Goal: Information Seeking & Learning: Learn about a topic

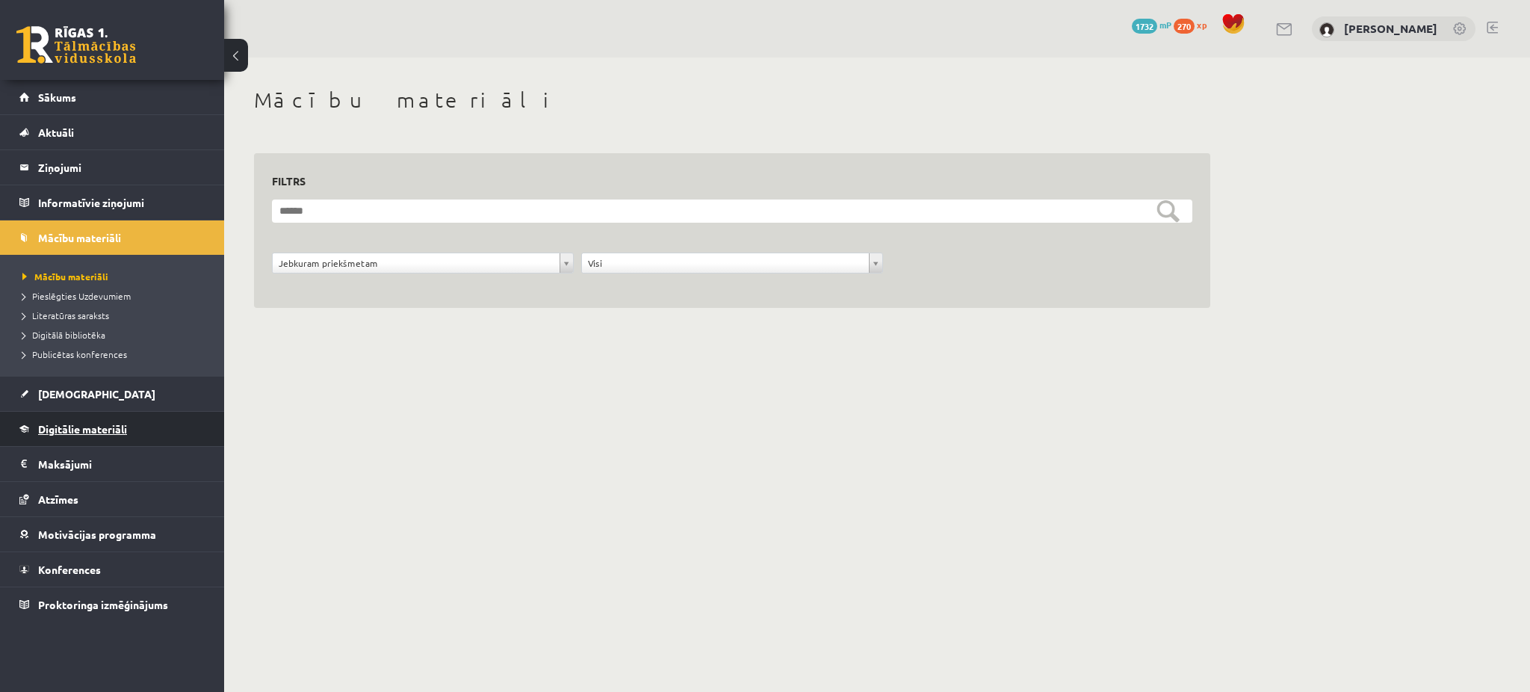
click at [72, 439] on link "Digitālie materiāli" at bounding box center [112, 429] width 186 height 34
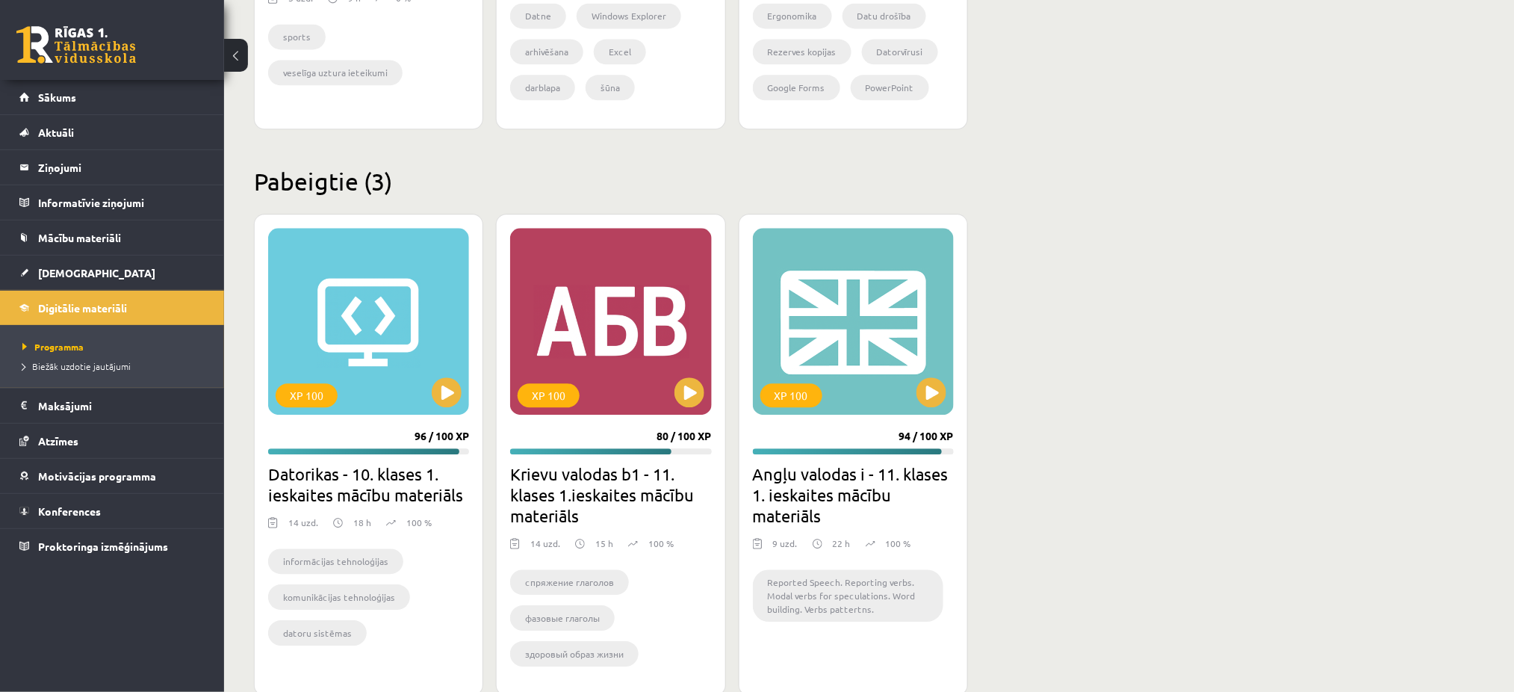
scroll to position [1232, 0]
click at [395, 315] on div "XP 100" at bounding box center [368, 320] width 201 height 187
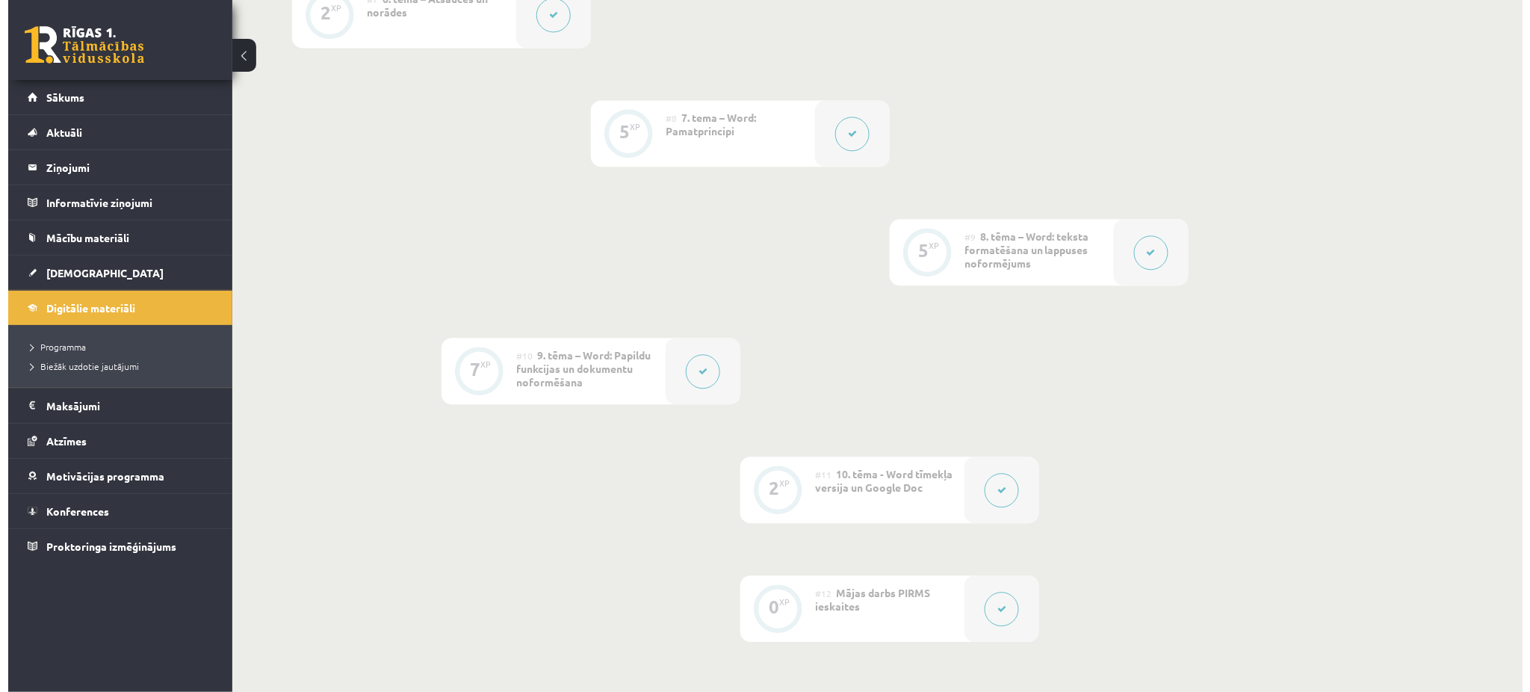
scroll to position [1614, 0]
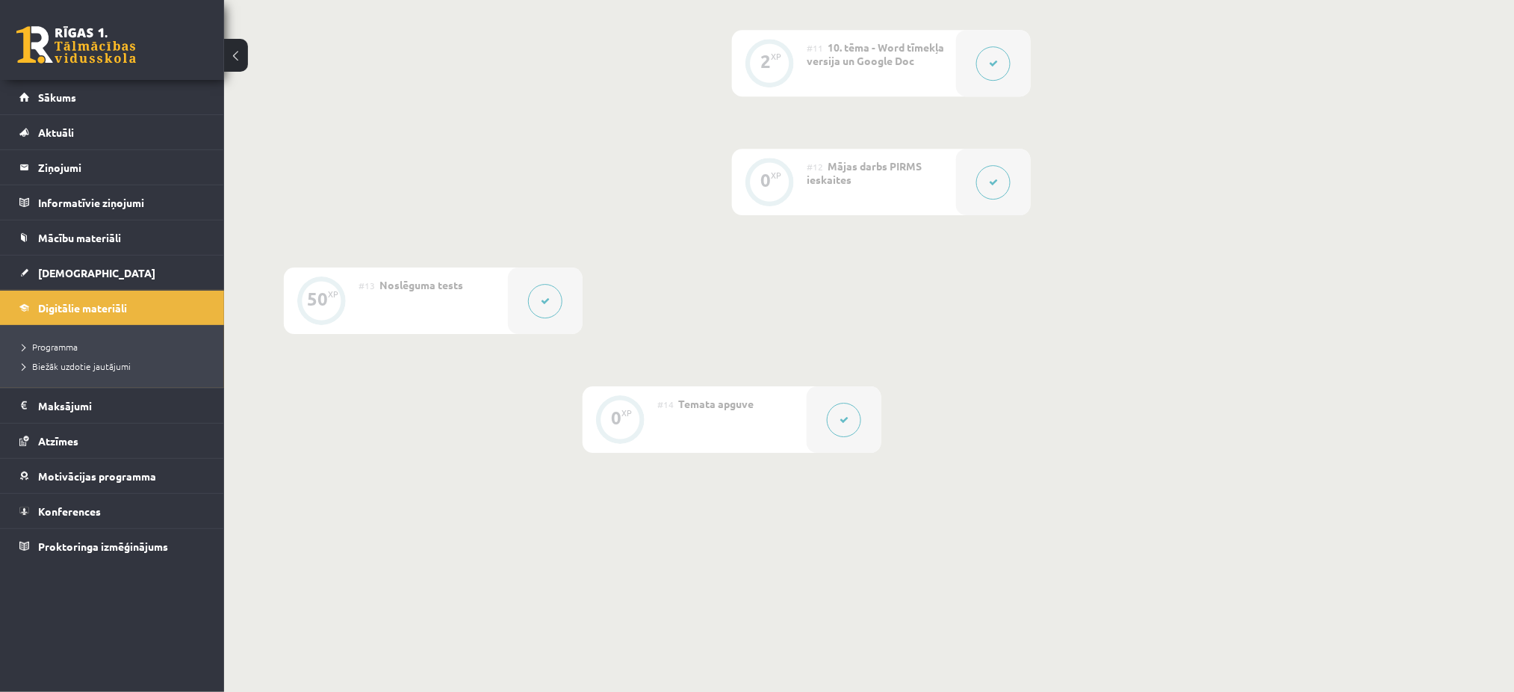
click at [997, 181] on icon at bounding box center [993, 182] width 9 height 9
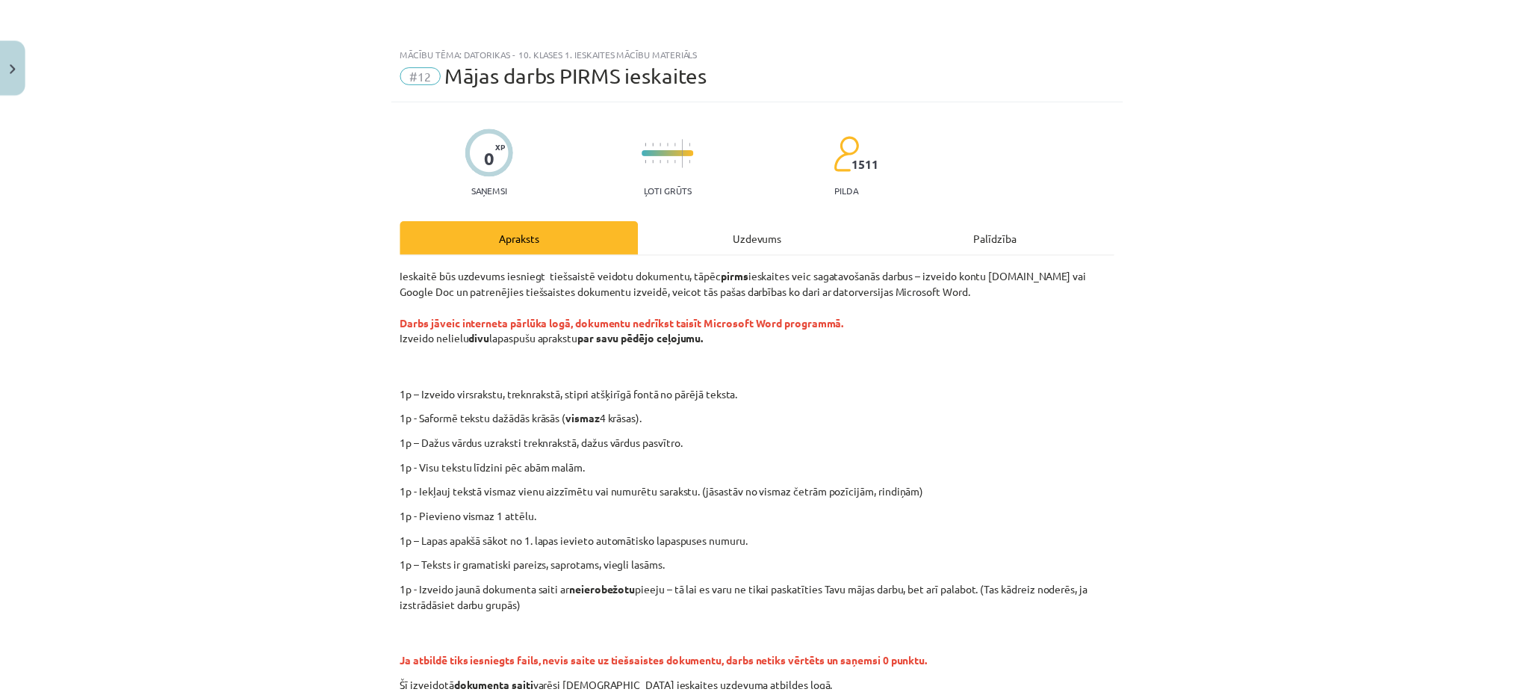
scroll to position [78, 0]
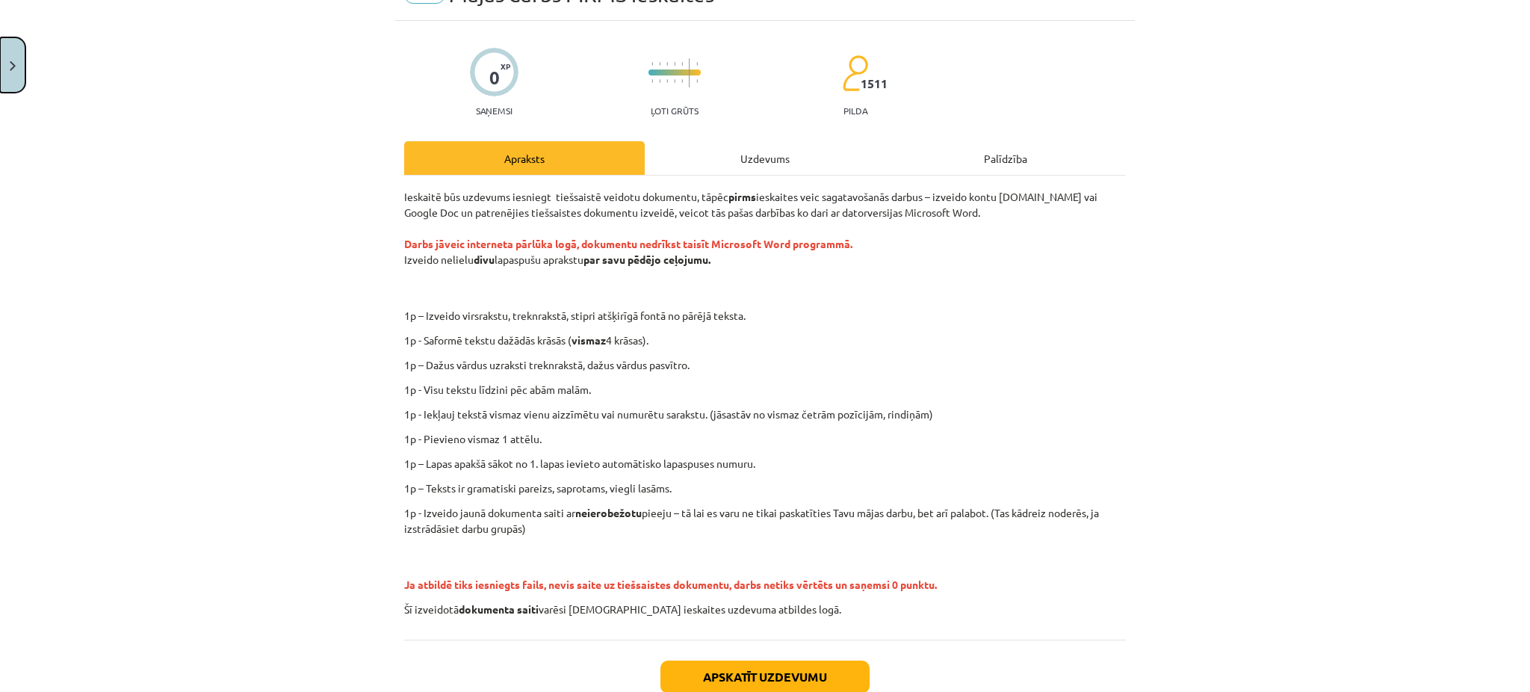
click at [7, 39] on button "Close" at bounding box center [12, 64] width 25 height 55
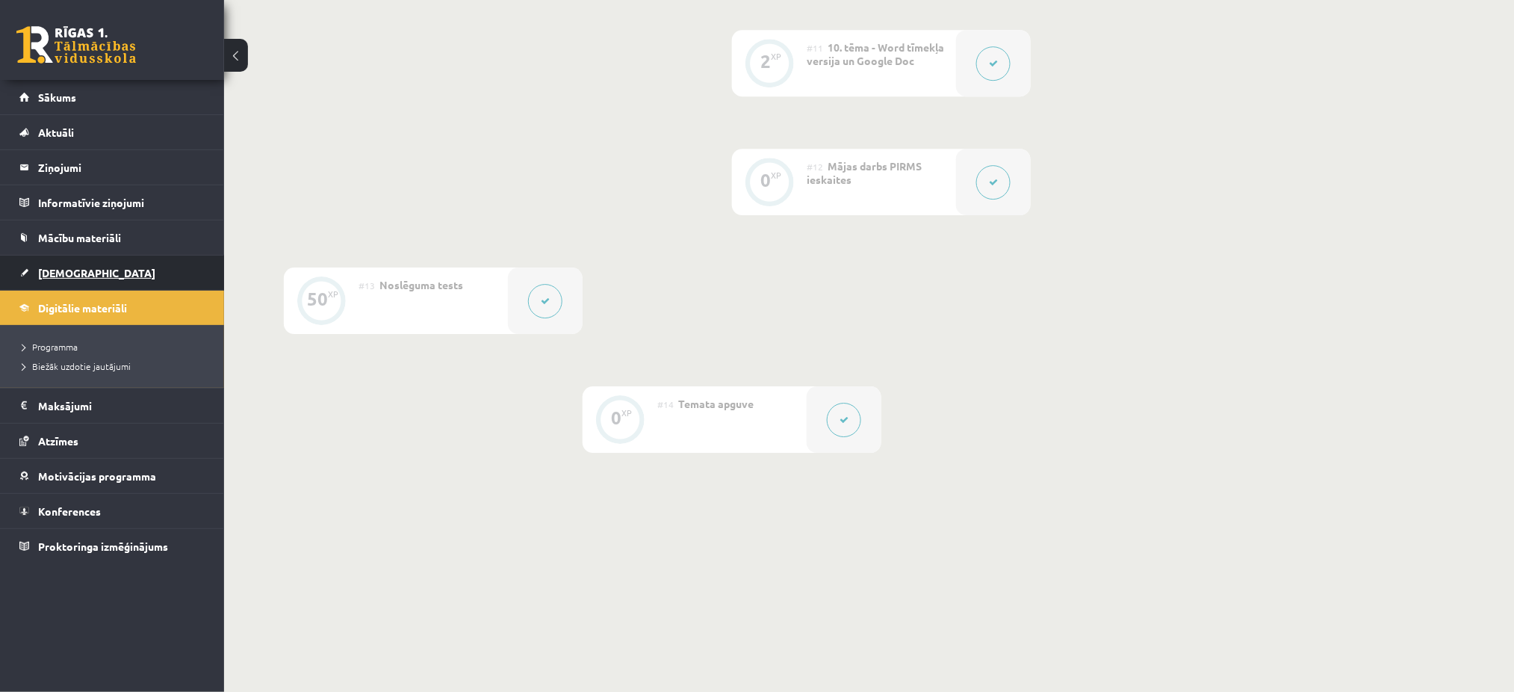
click at [106, 285] on link "[DEMOGRAPHIC_DATA]" at bounding box center [112, 273] width 186 height 34
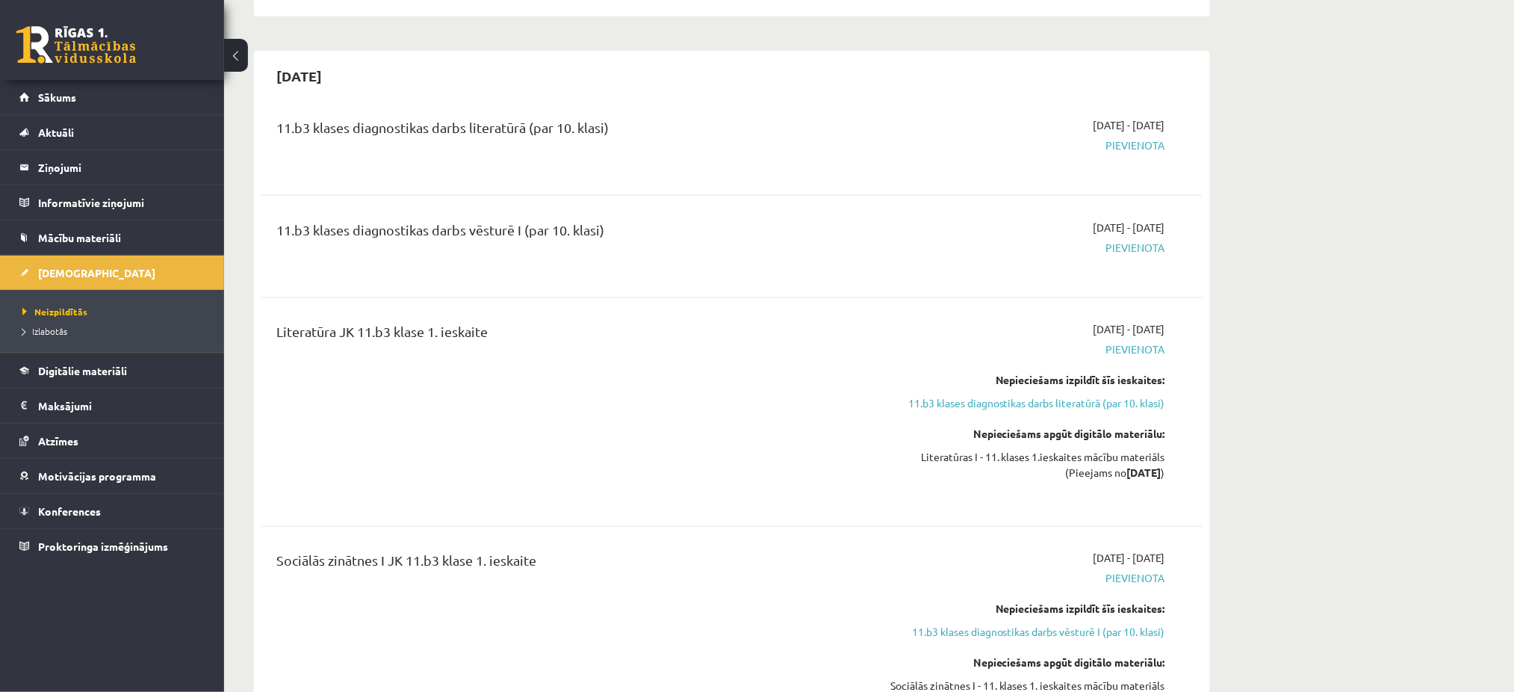
scroll to position [716, 0]
click at [110, 99] on link "Sākums" at bounding box center [112, 97] width 186 height 34
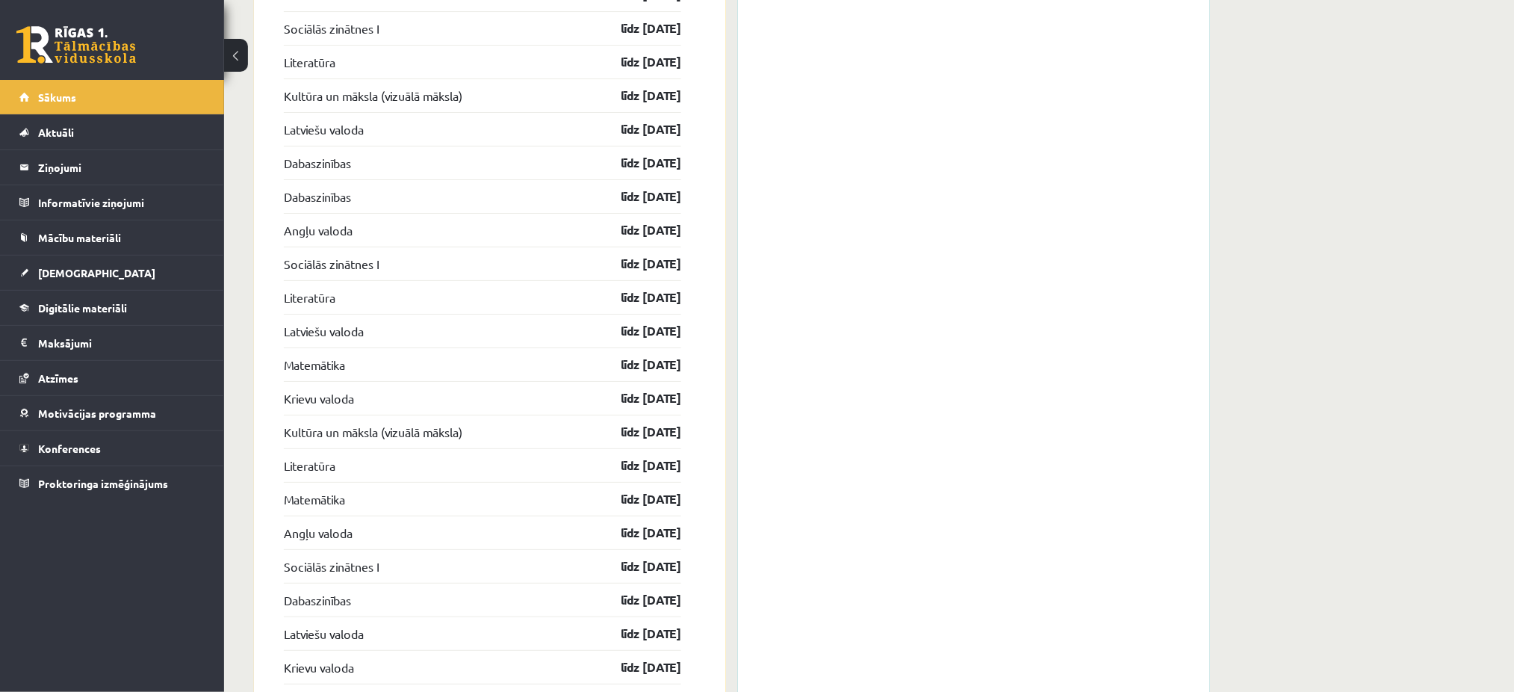
scroll to position [1996, 0]
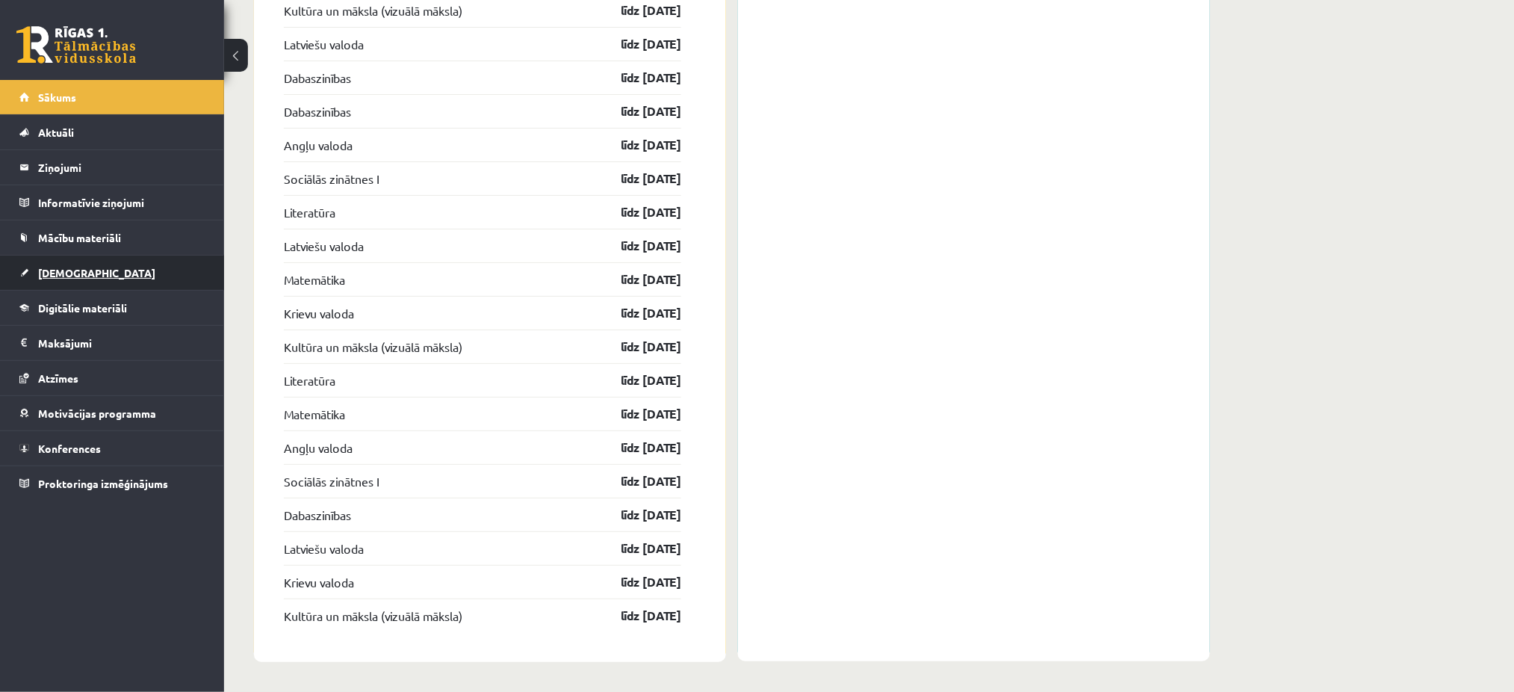
click at [38, 276] on span "[DEMOGRAPHIC_DATA]" at bounding box center [96, 272] width 117 height 13
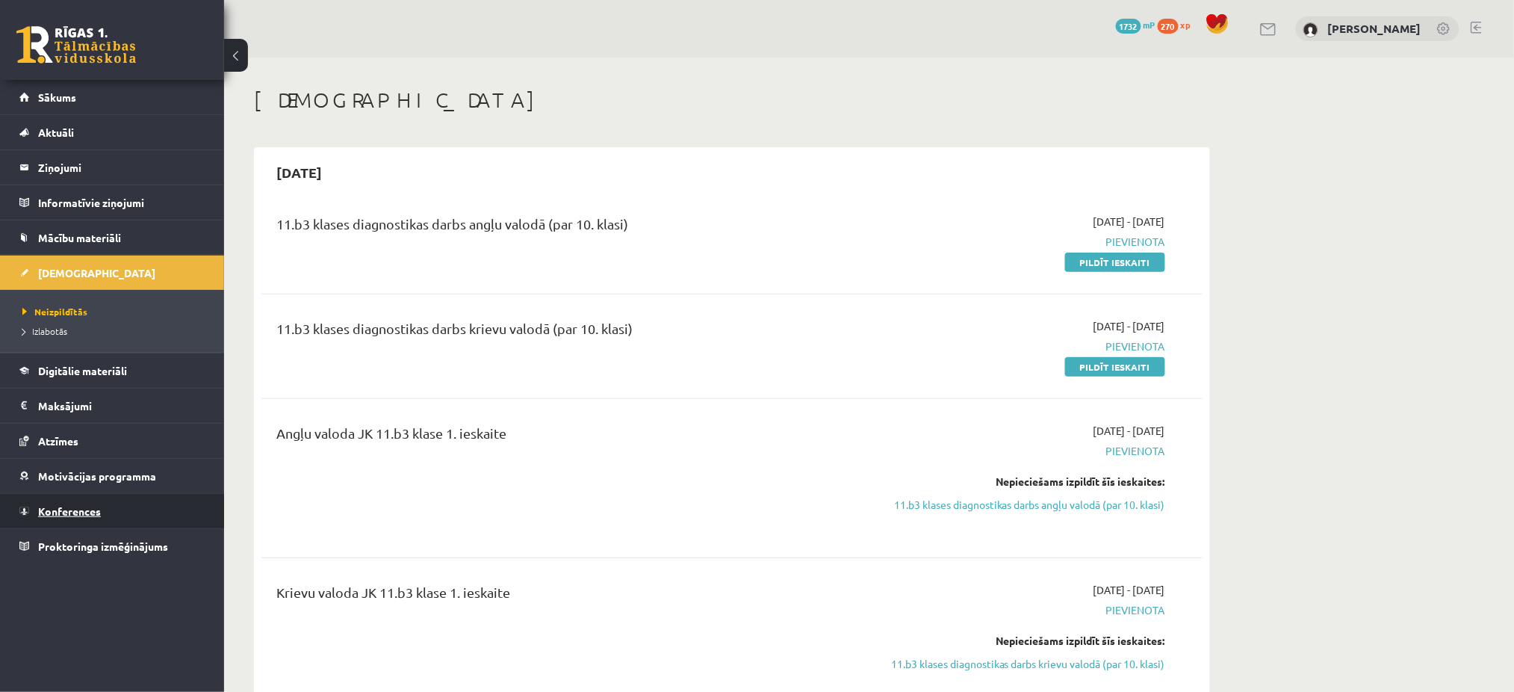
click at [69, 509] on span "Konferences" at bounding box center [69, 510] width 63 height 13
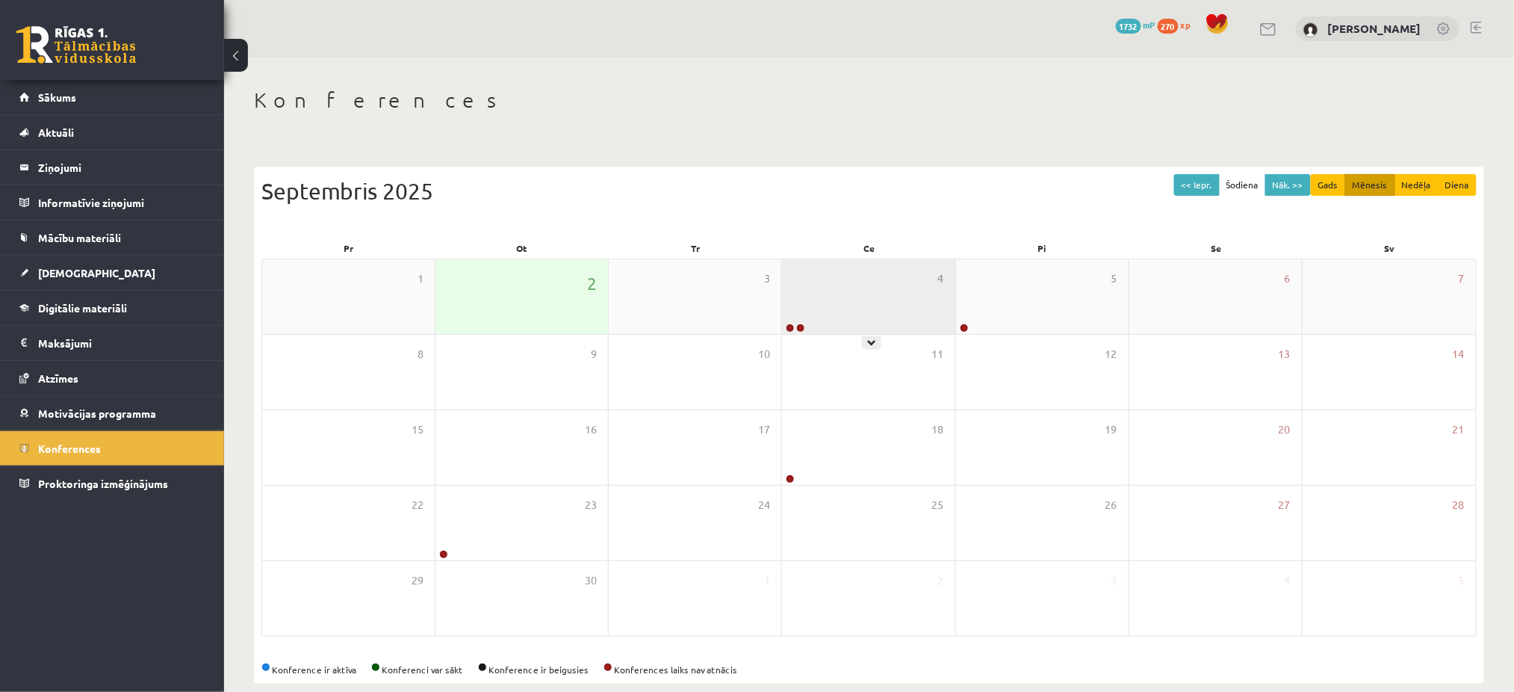
click at [802, 302] on div "4" at bounding box center [868, 296] width 173 height 75
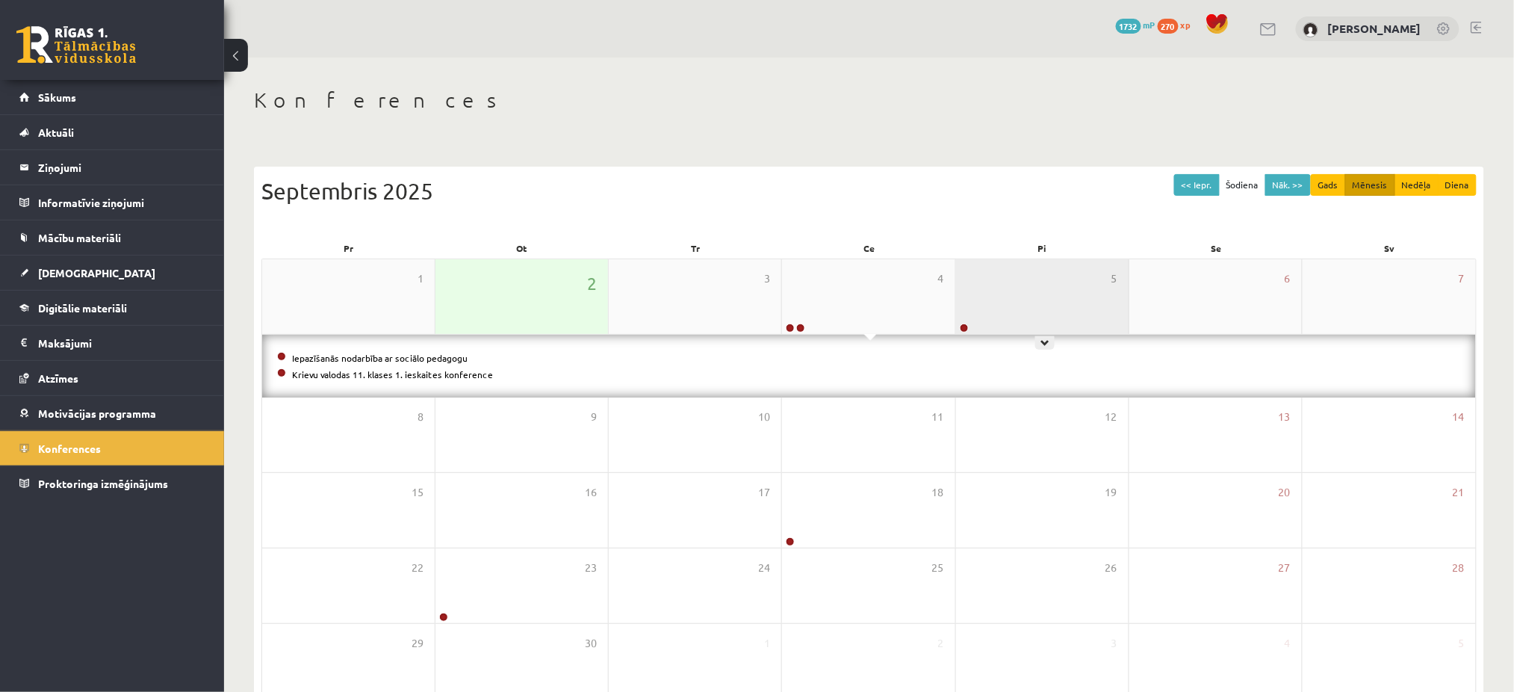
click at [985, 303] on div "5" at bounding box center [1042, 296] width 173 height 75
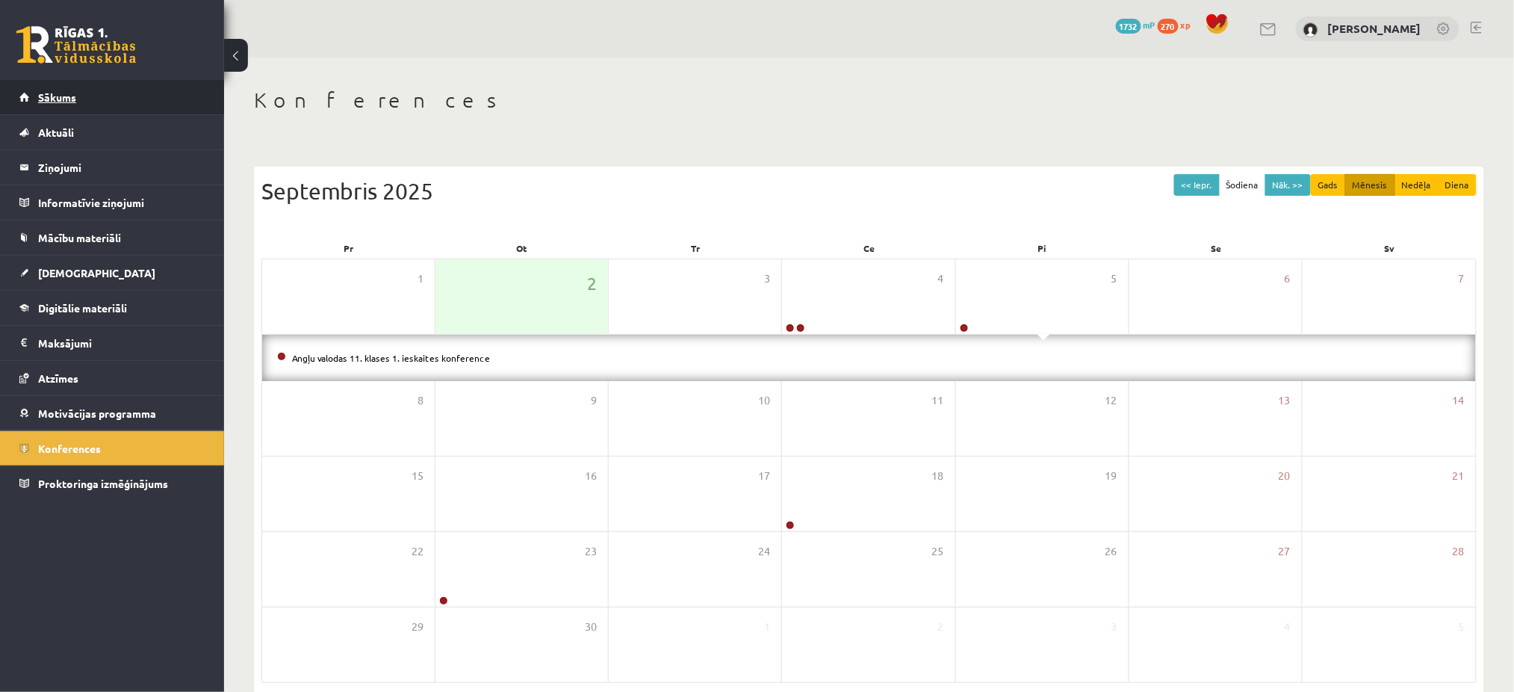
click at [129, 103] on link "Sākums" at bounding box center [112, 97] width 186 height 34
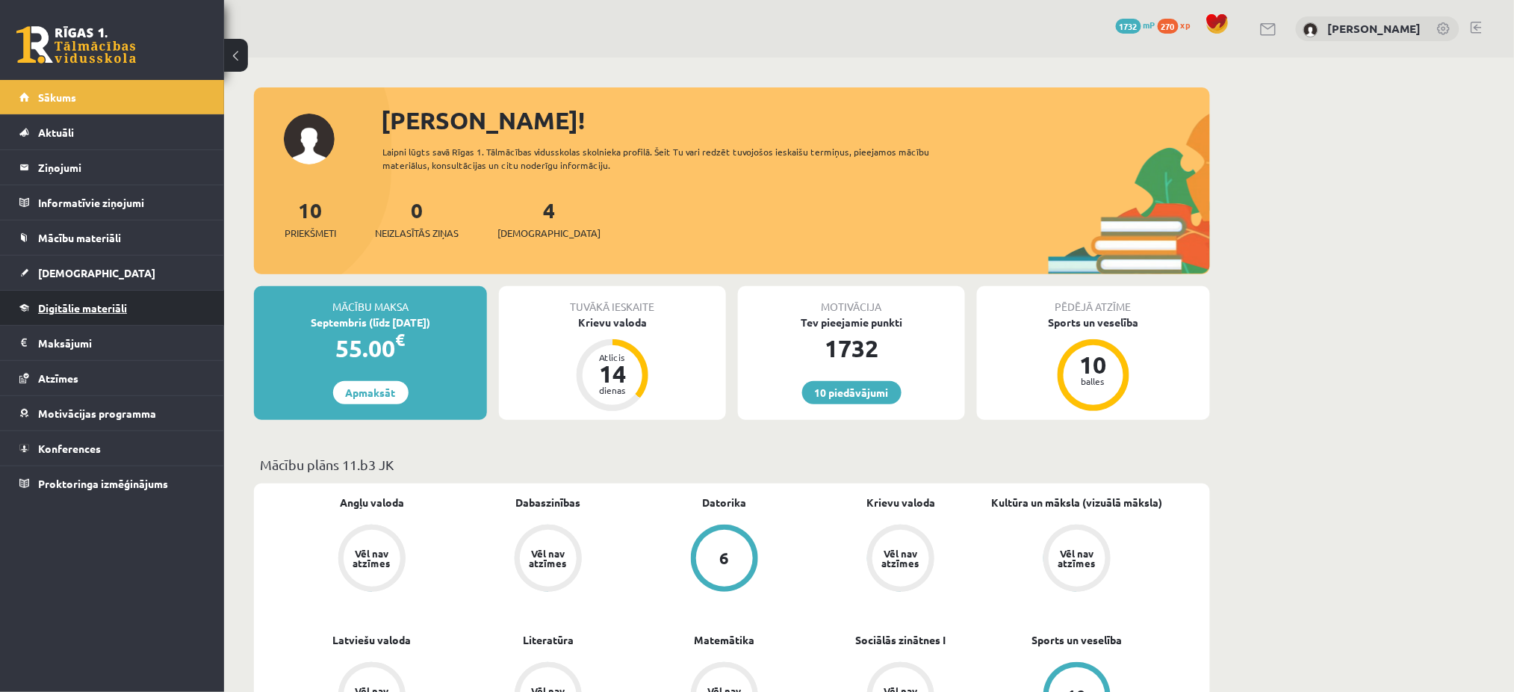
click at [34, 319] on link "Digitālie materiāli" at bounding box center [112, 308] width 186 height 34
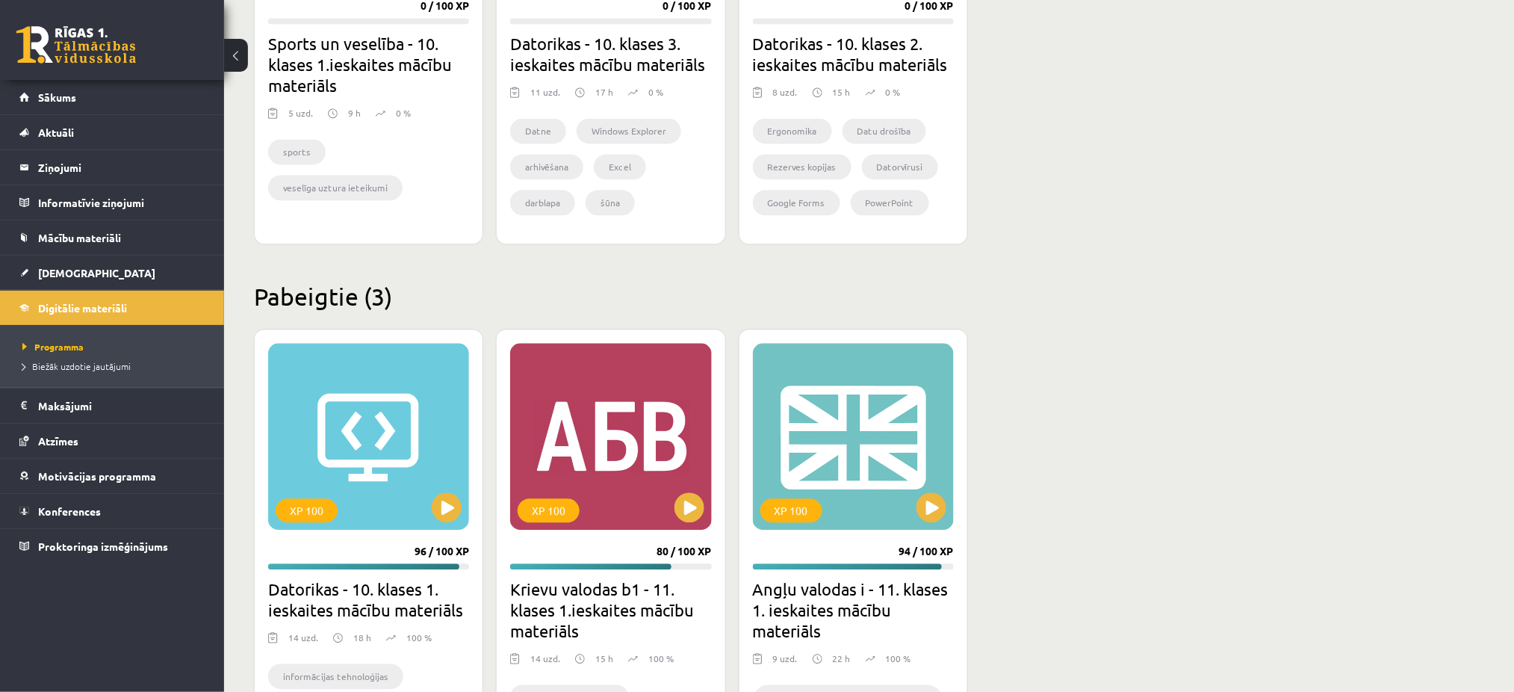
scroll to position [1264, 0]
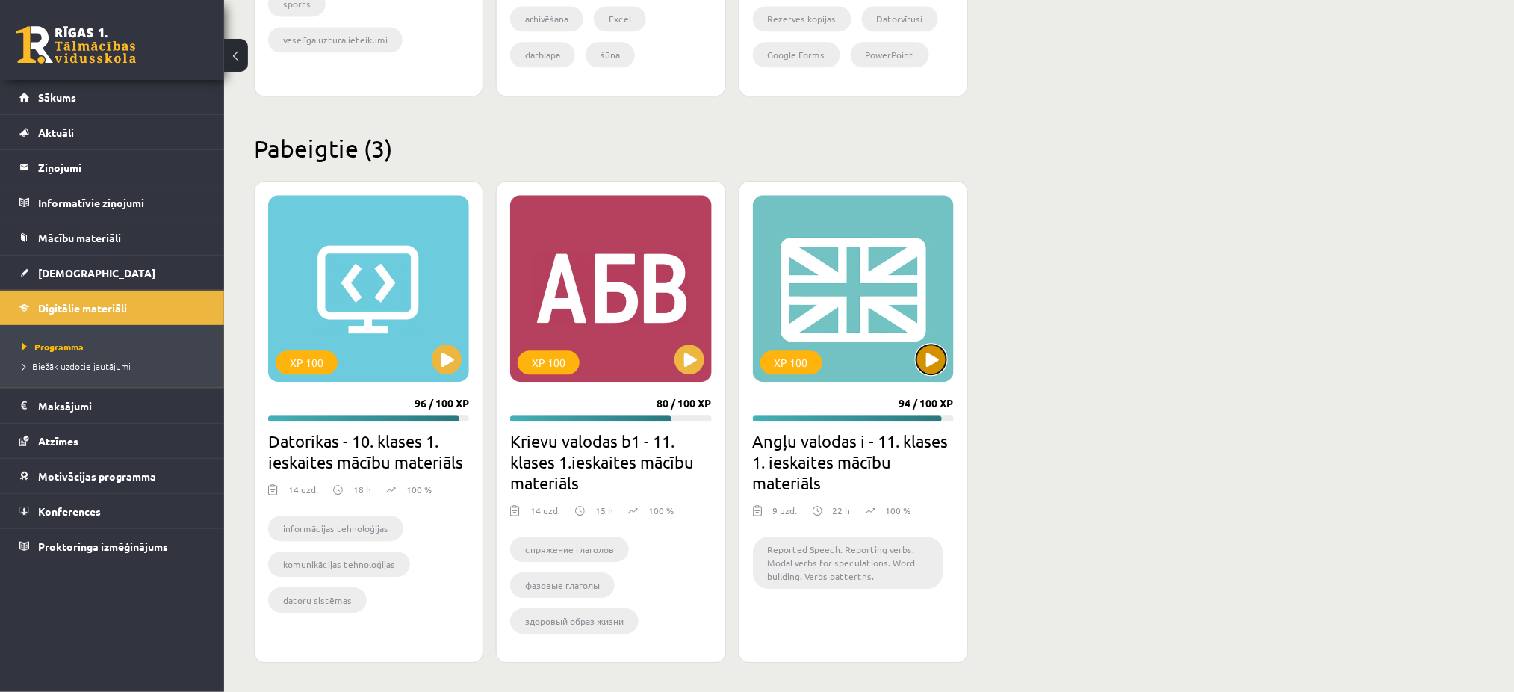
click at [926, 363] on button at bounding box center [932, 359] width 30 height 30
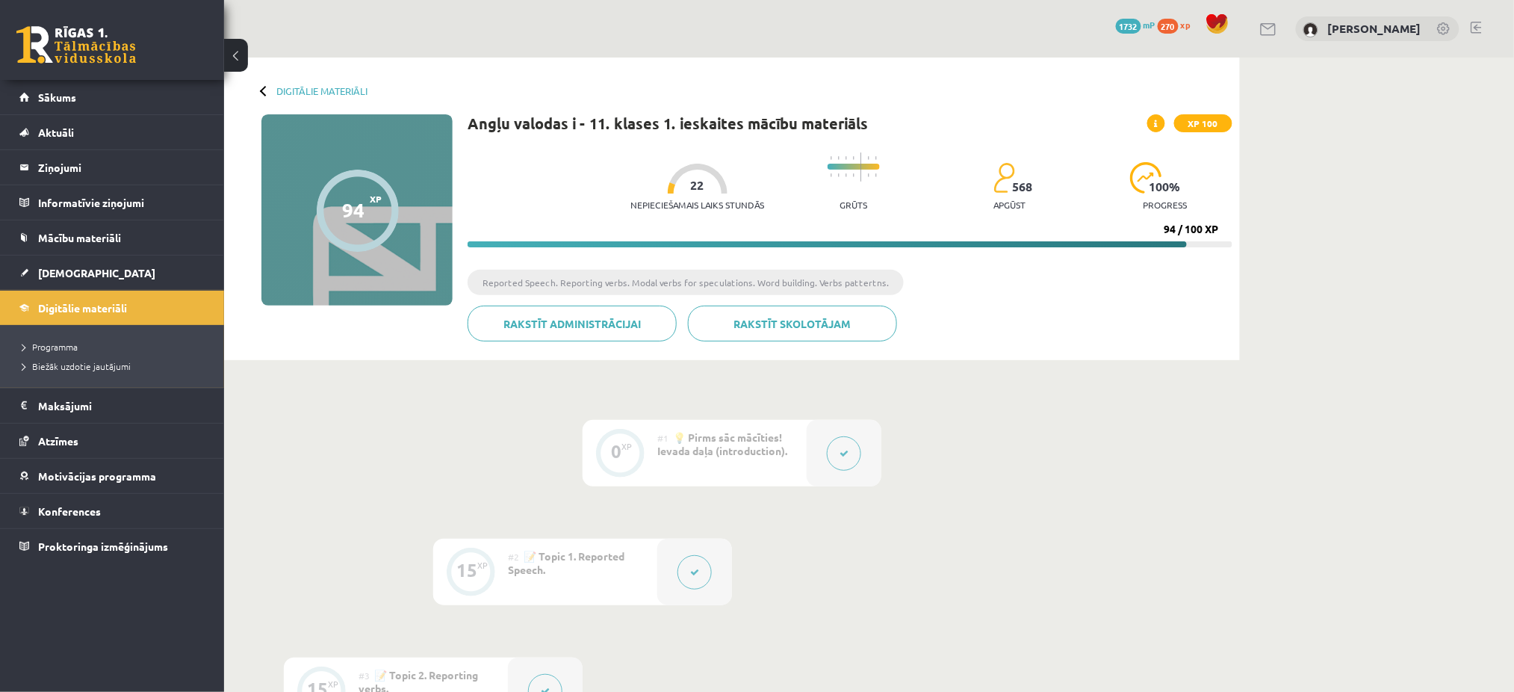
click at [675, 573] on div at bounding box center [694, 572] width 75 height 66
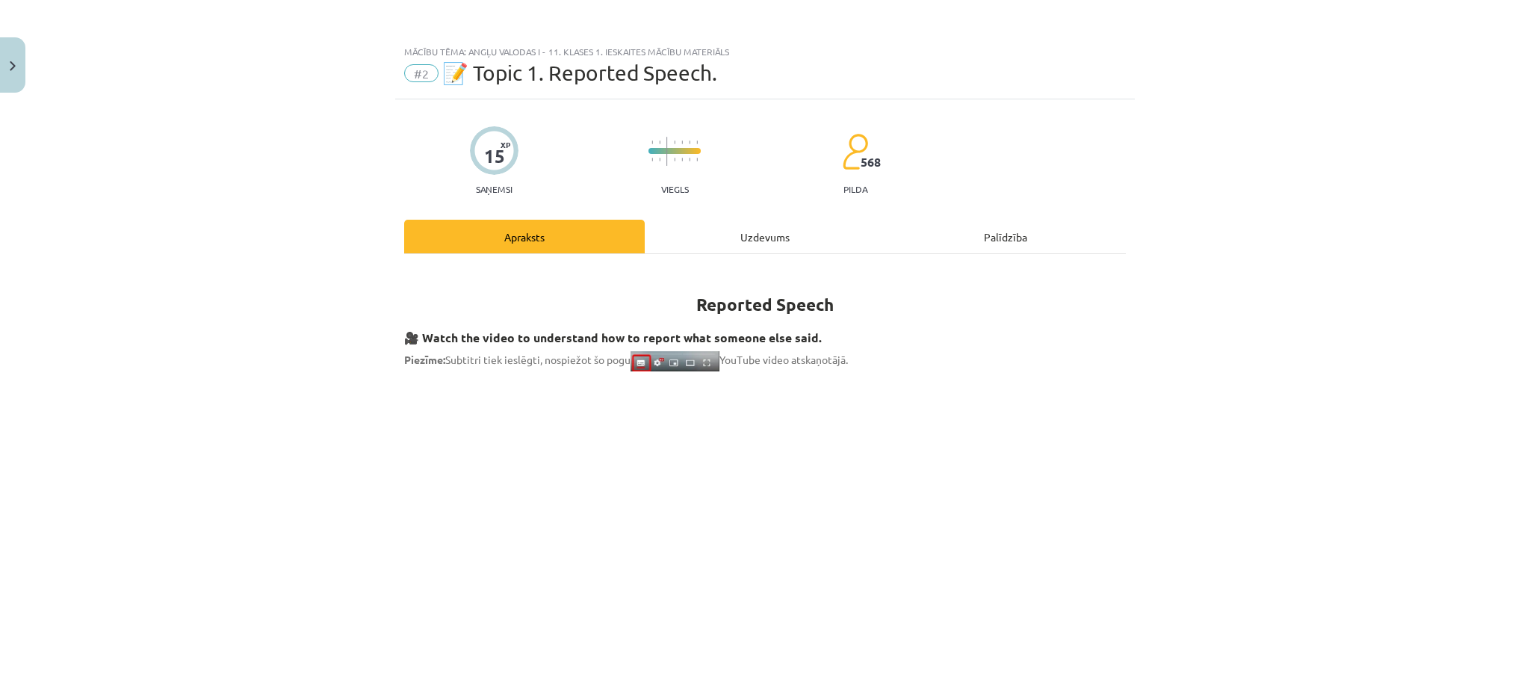
click at [796, 251] on div "Uzdevums" at bounding box center [765, 237] width 241 height 34
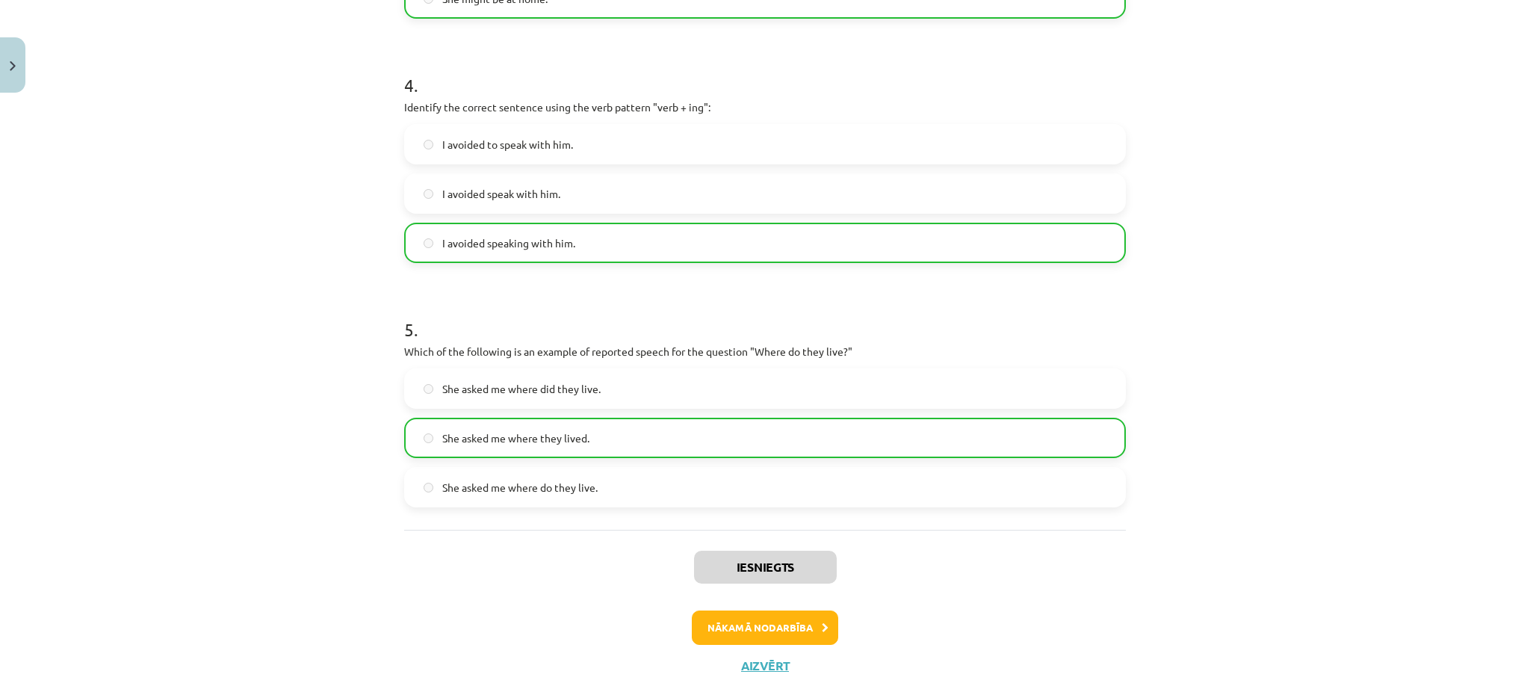
scroll to position [981, 0]
click at [783, 633] on button "Nākamā nodarbība" at bounding box center [765, 628] width 146 height 34
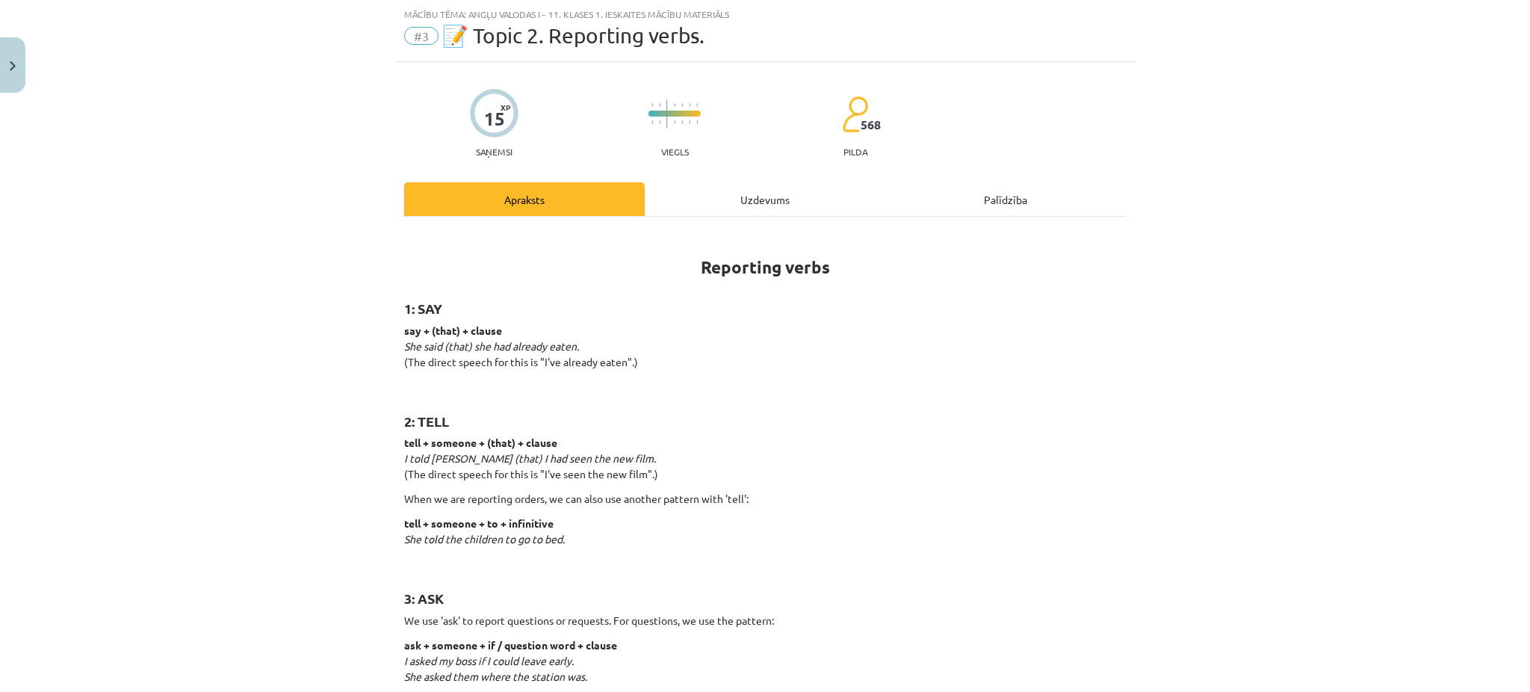
click at [758, 195] on div "Uzdevums" at bounding box center [765, 199] width 241 height 34
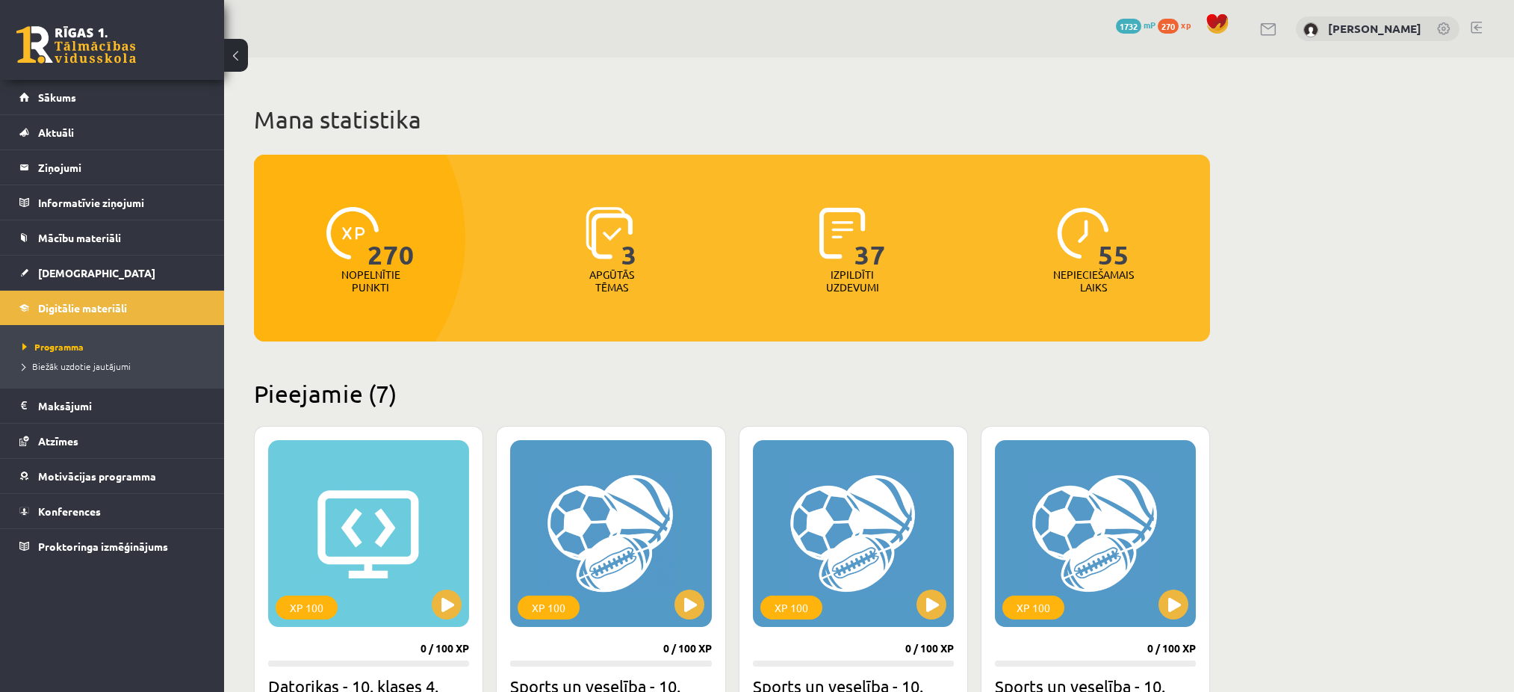
scroll to position [1257, 0]
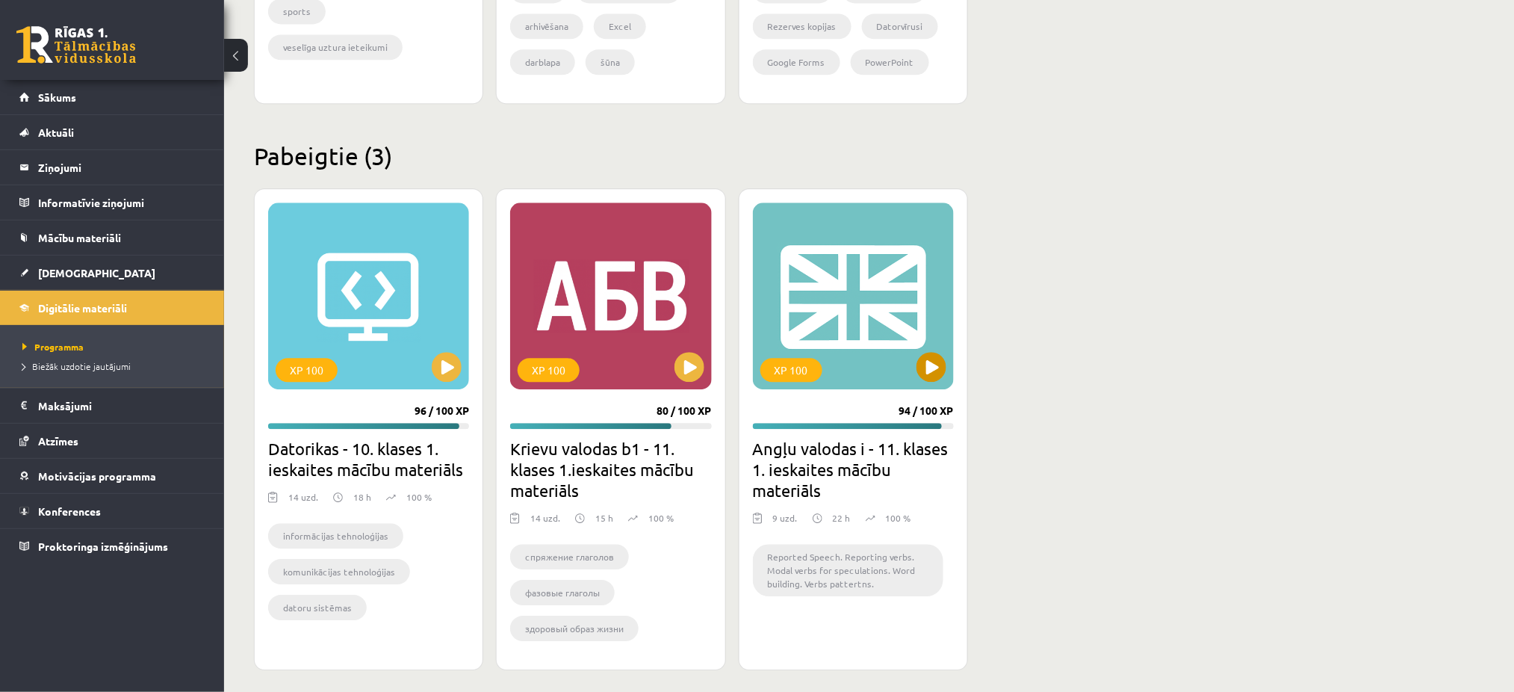
click at [861, 358] on div "XP 100" at bounding box center [853, 295] width 201 height 187
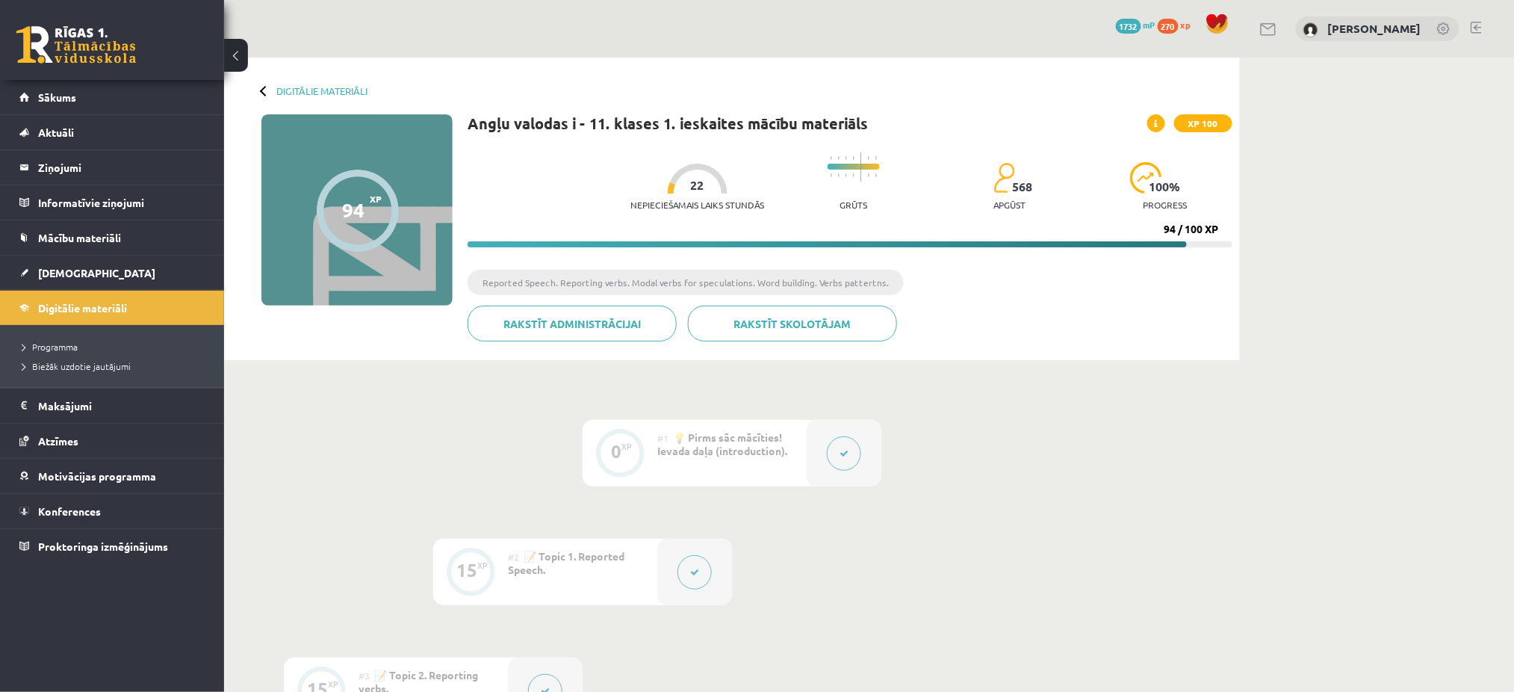
click at [849, 462] on button at bounding box center [844, 453] width 34 height 34
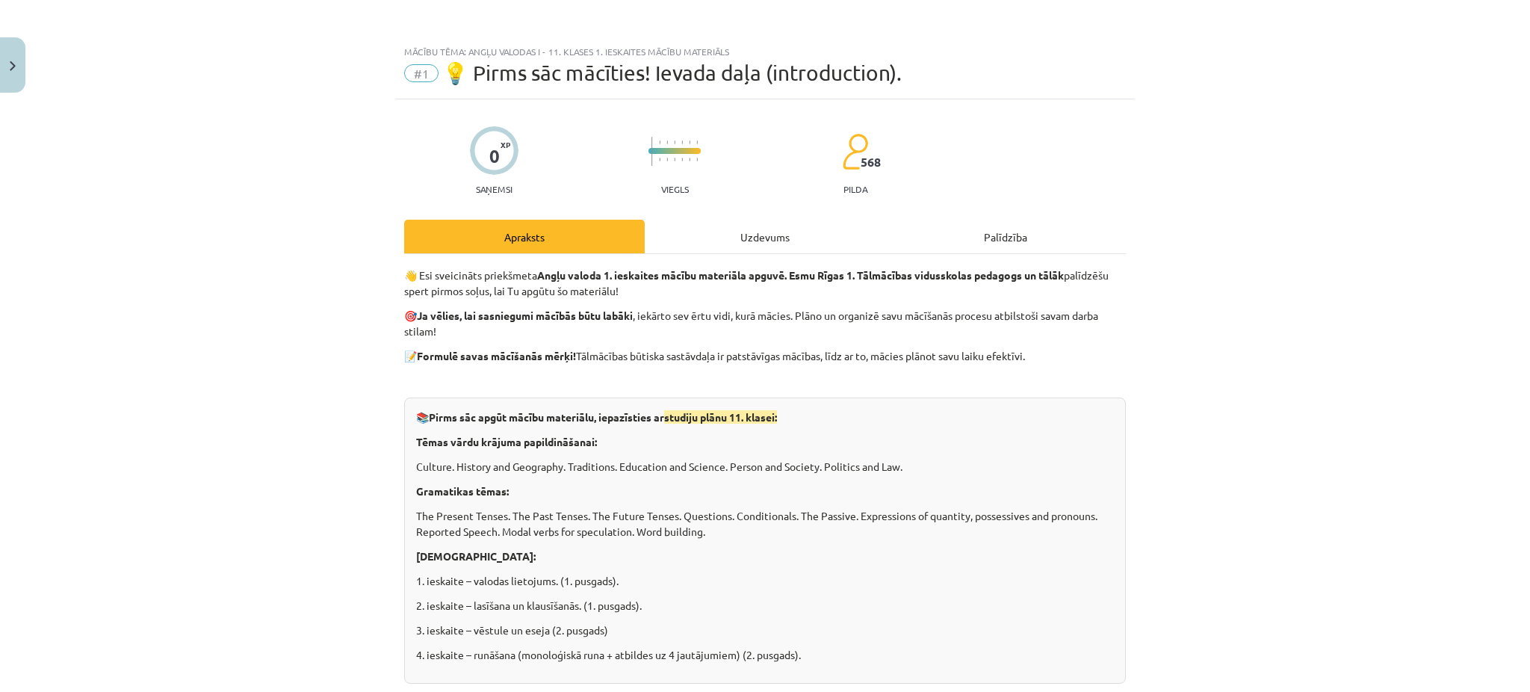
click at [709, 228] on div "Uzdevums" at bounding box center [765, 237] width 241 height 34
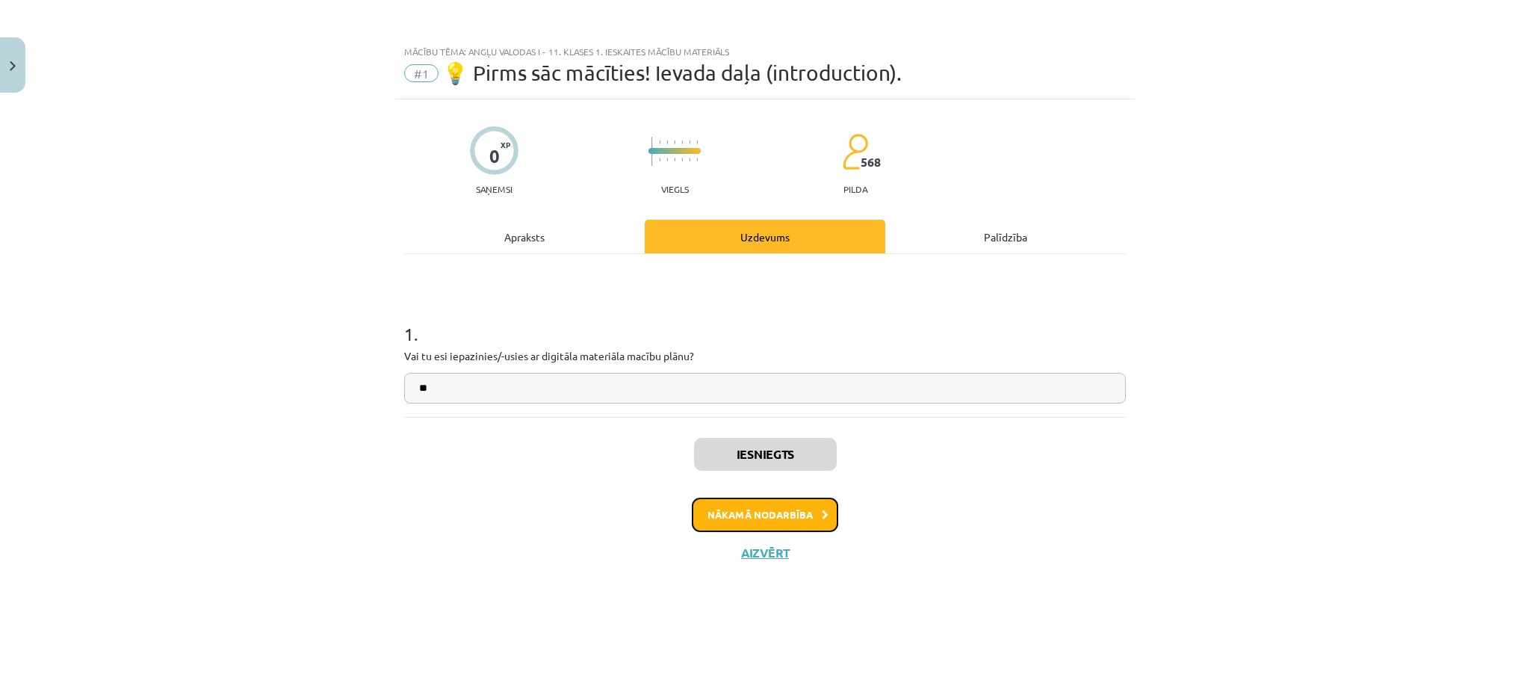
click at [776, 517] on button "Nākamā nodarbība" at bounding box center [765, 515] width 146 height 34
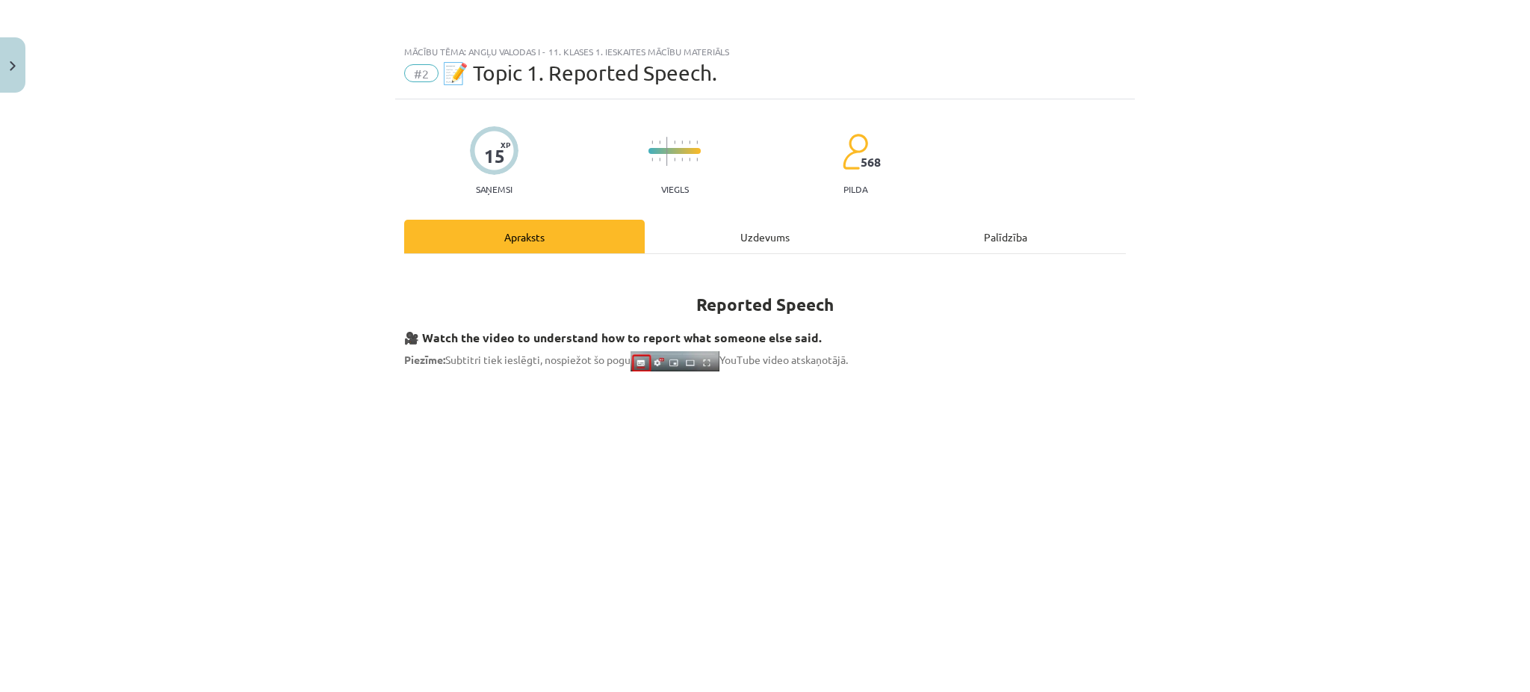
click at [769, 222] on div "Uzdevums" at bounding box center [765, 237] width 241 height 34
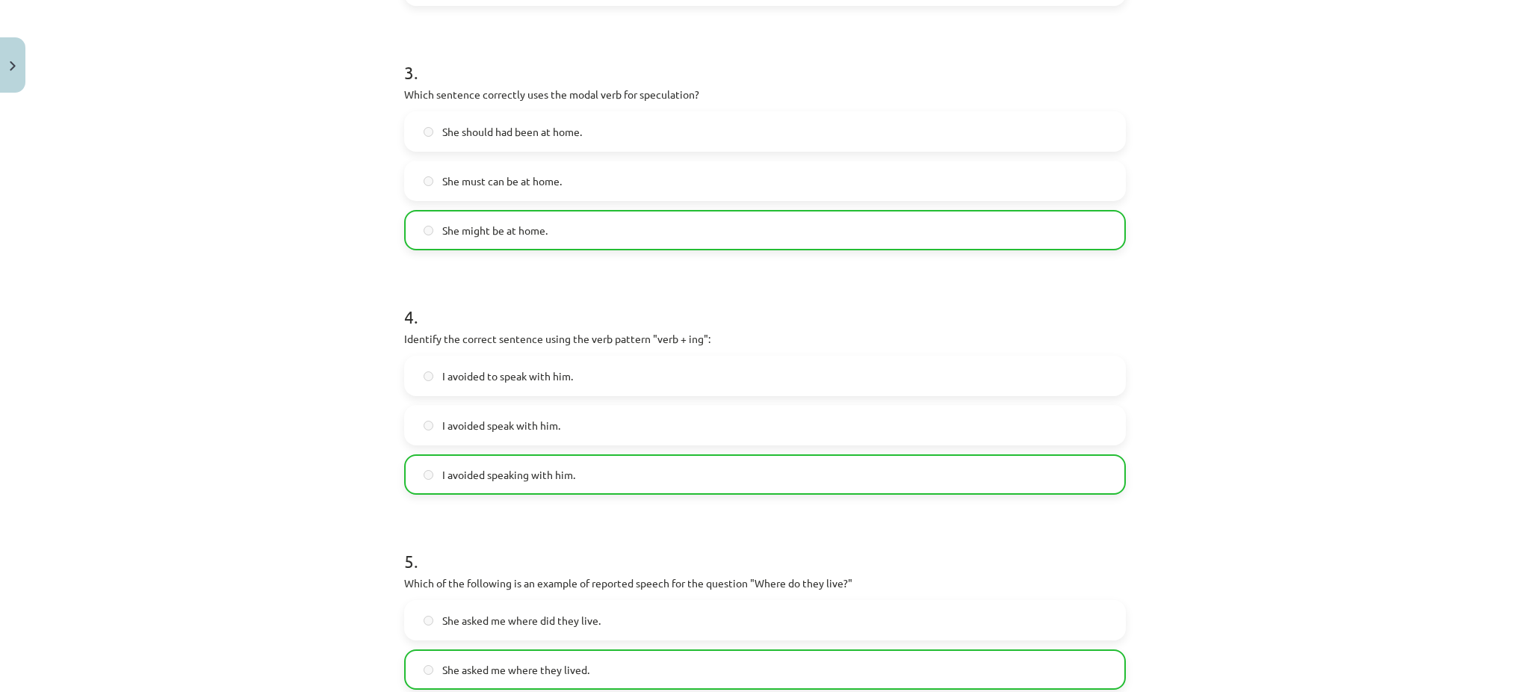
scroll to position [1018, 0]
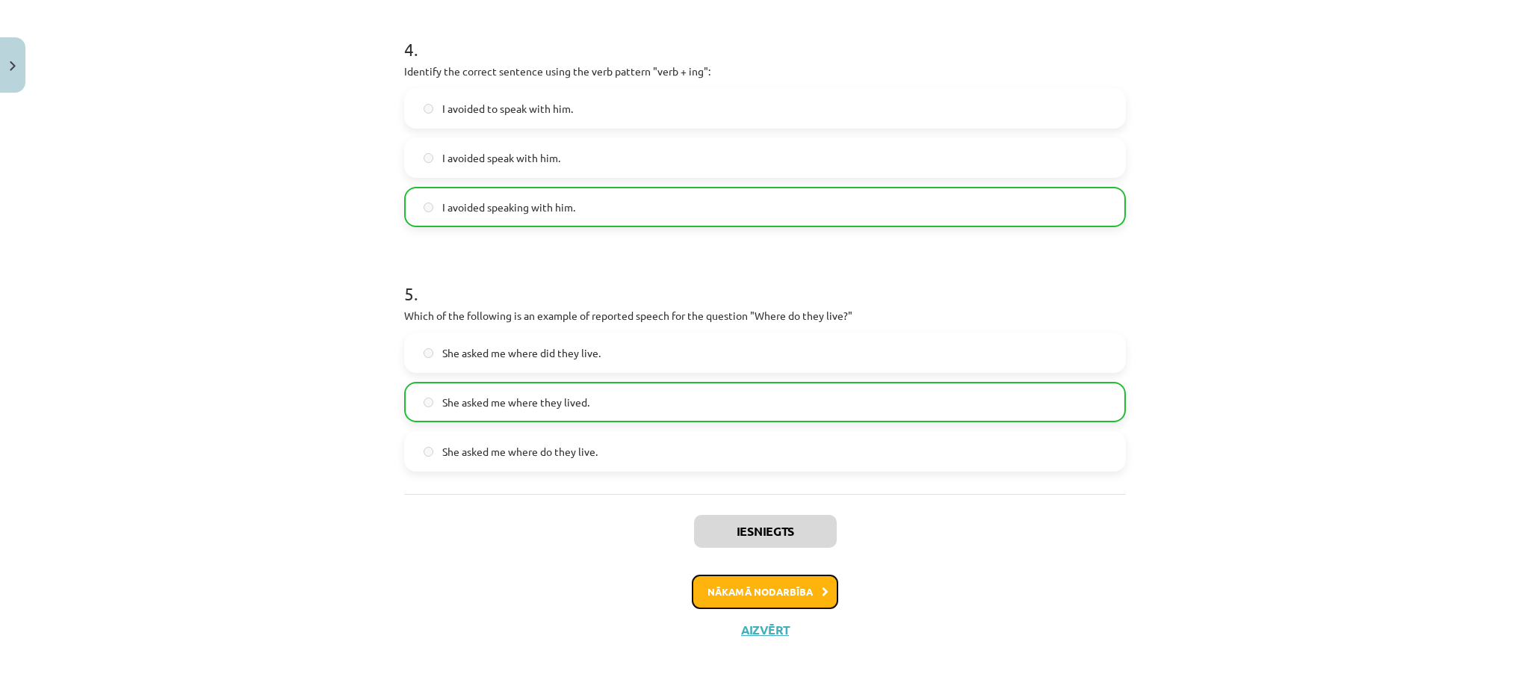
click at [805, 593] on button "Nākamā nodarbība" at bounding box center [765, 592] width 146 height 34
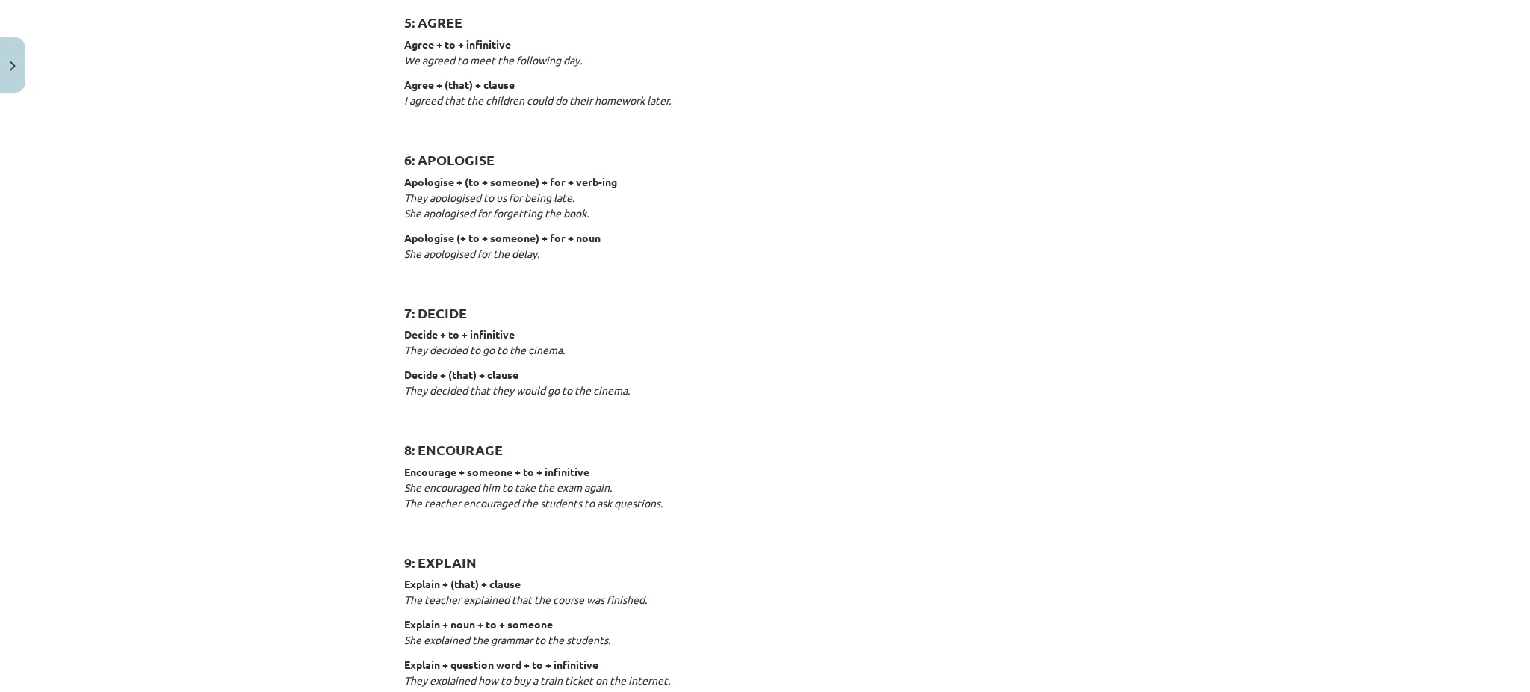
scroll to position [37, 0]
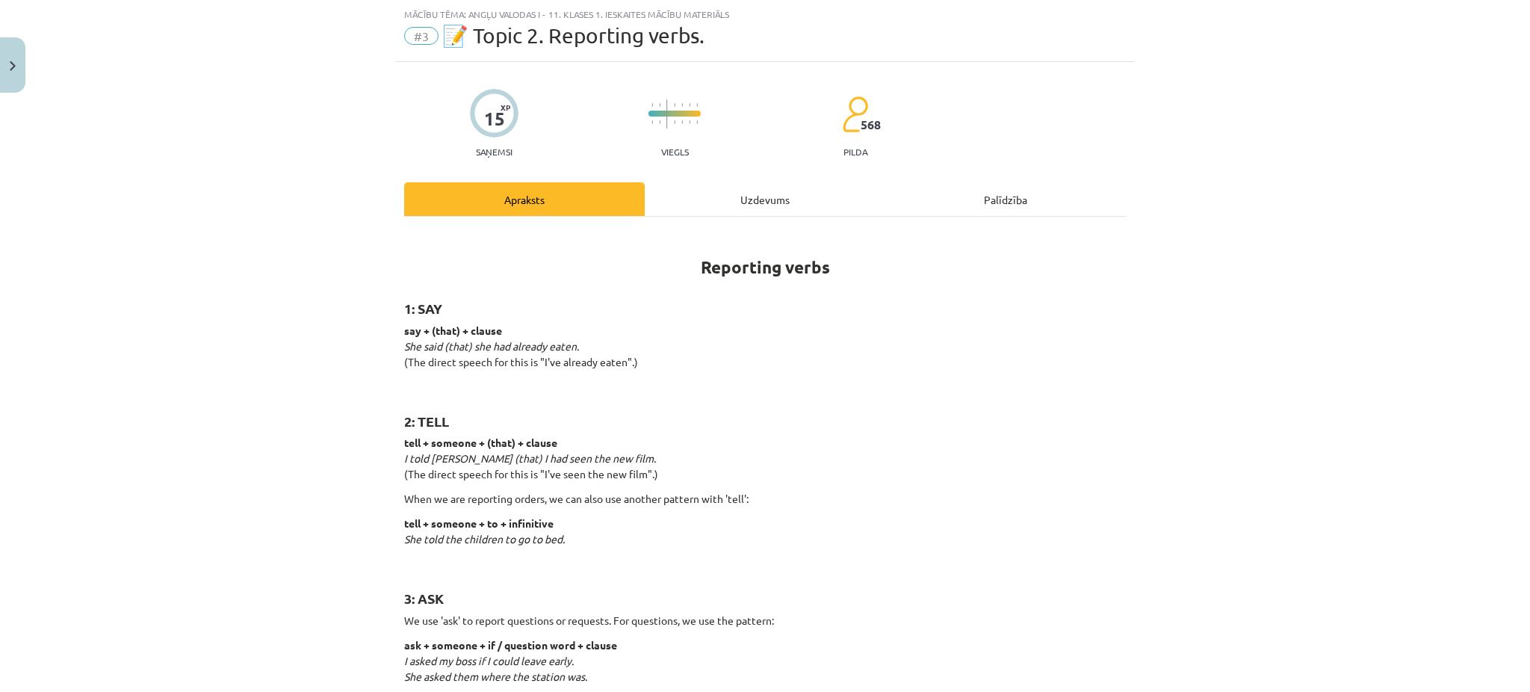
click at [717, 202] on div "Uzdevums" at bounding box center [765, 199] width 241 height 34
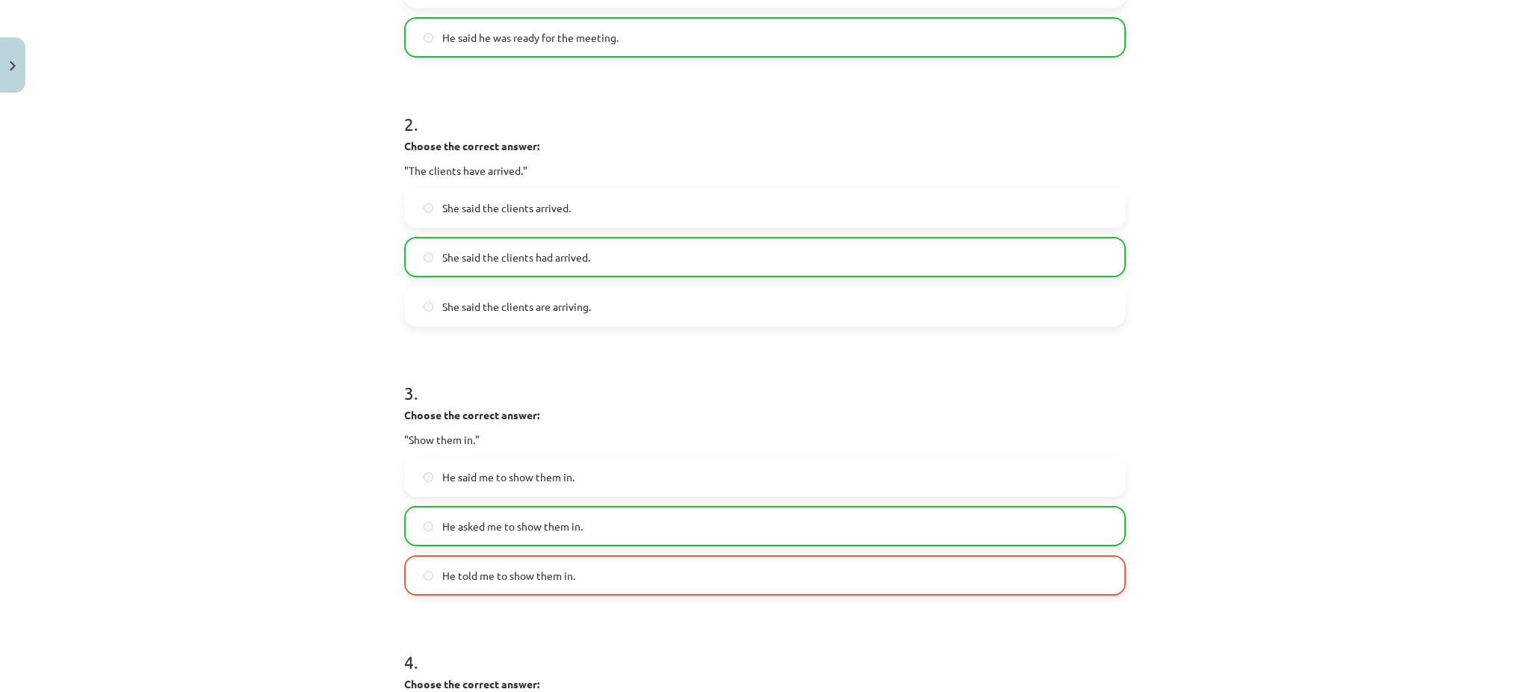
scroll to position [478, 0]
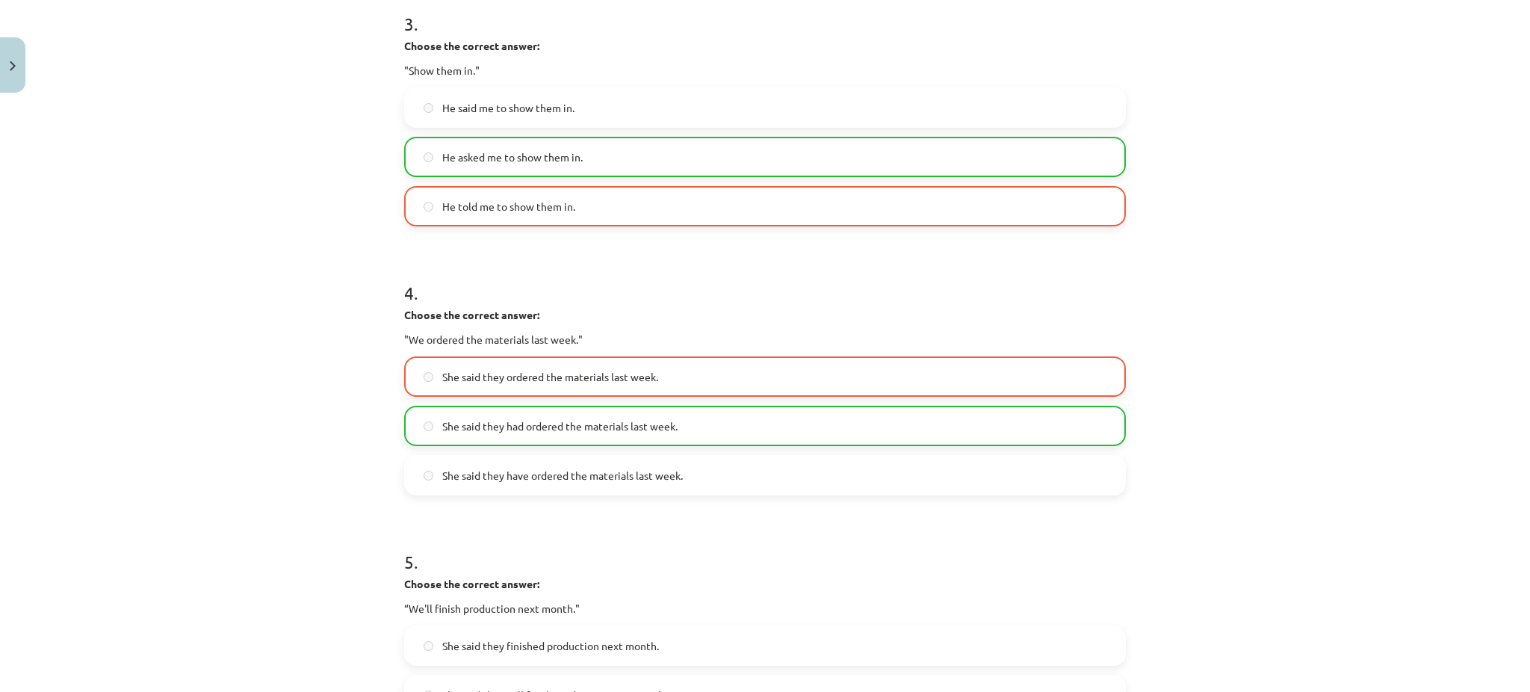
click at [857, 287] on h1 "4 ." at bounding box center [765, 279] width 722 height 46
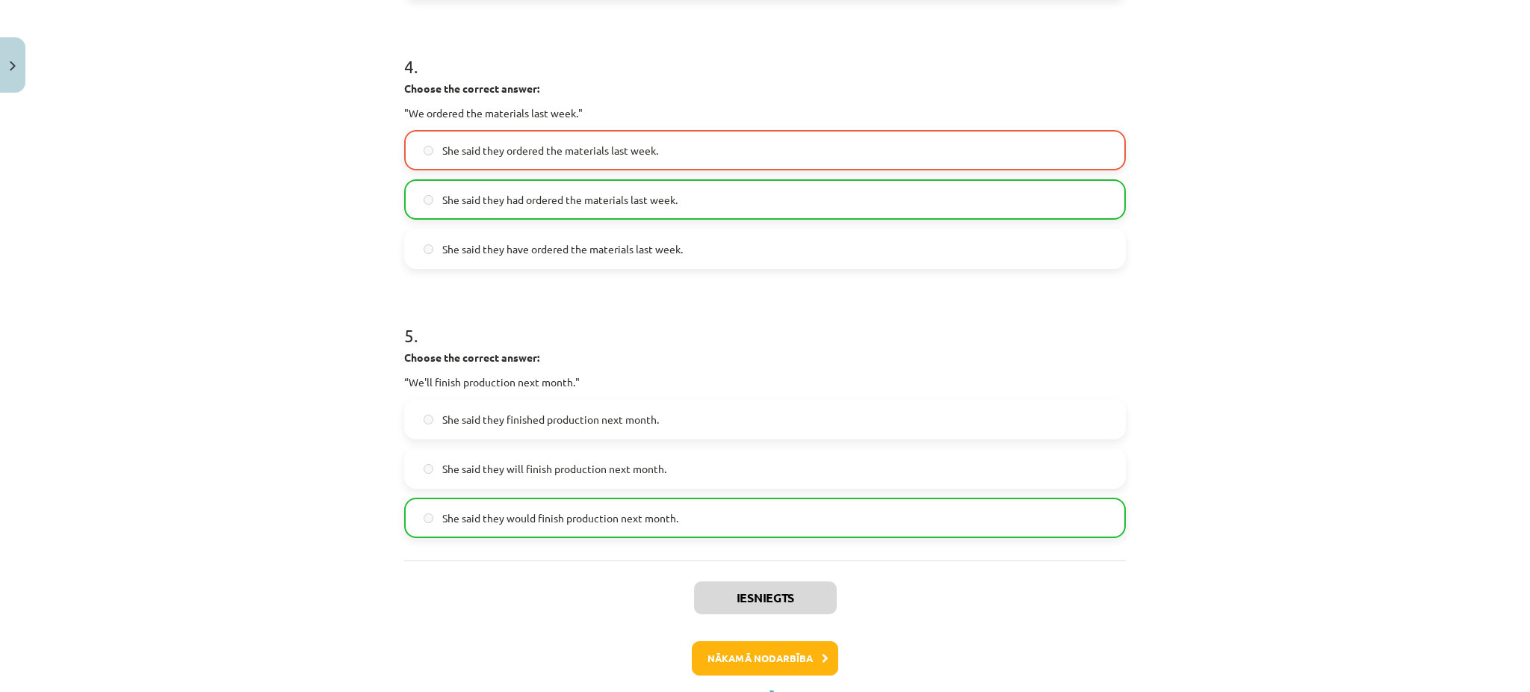
scroll to position [1076, 0]
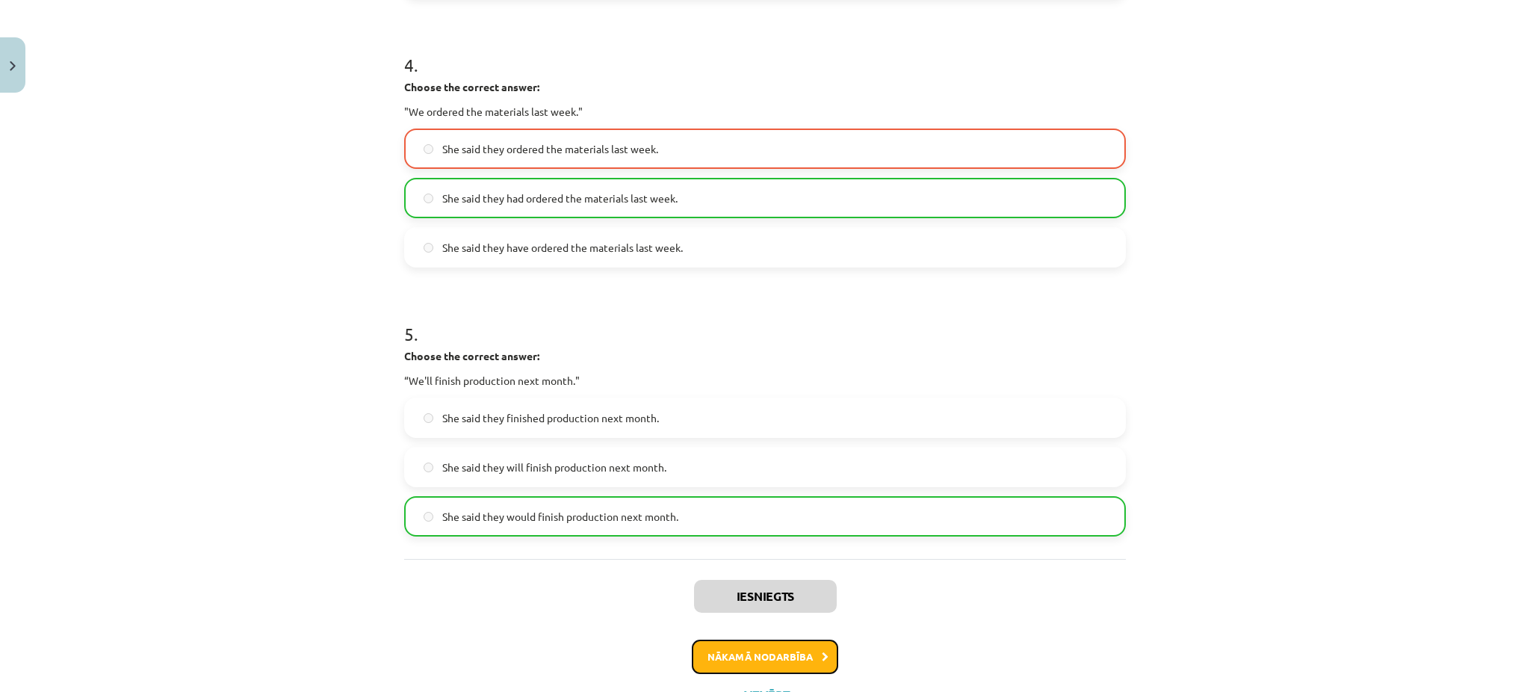
click at [799, 649] on button "Nākamā nodarbība" at bounding box center [765, 657] width 146 height 34
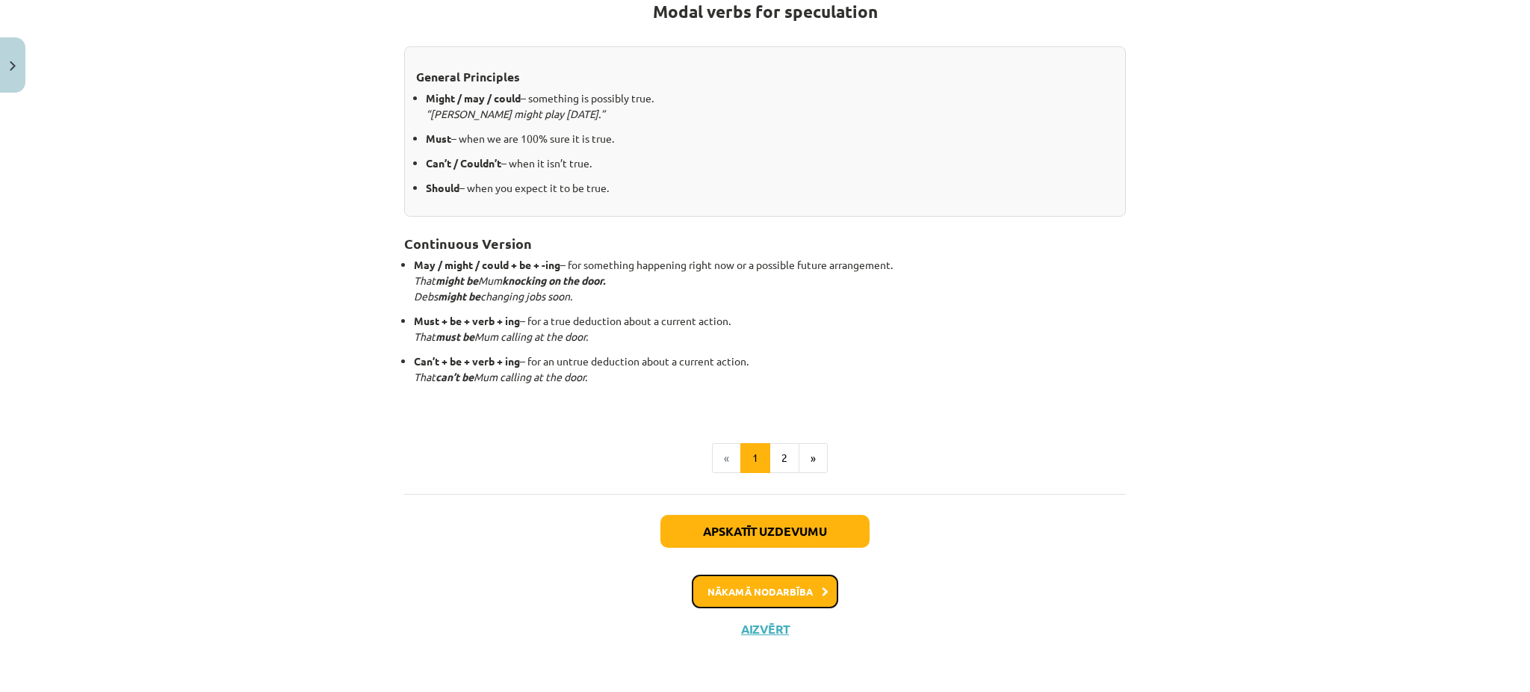
scroll to position [37, 0]
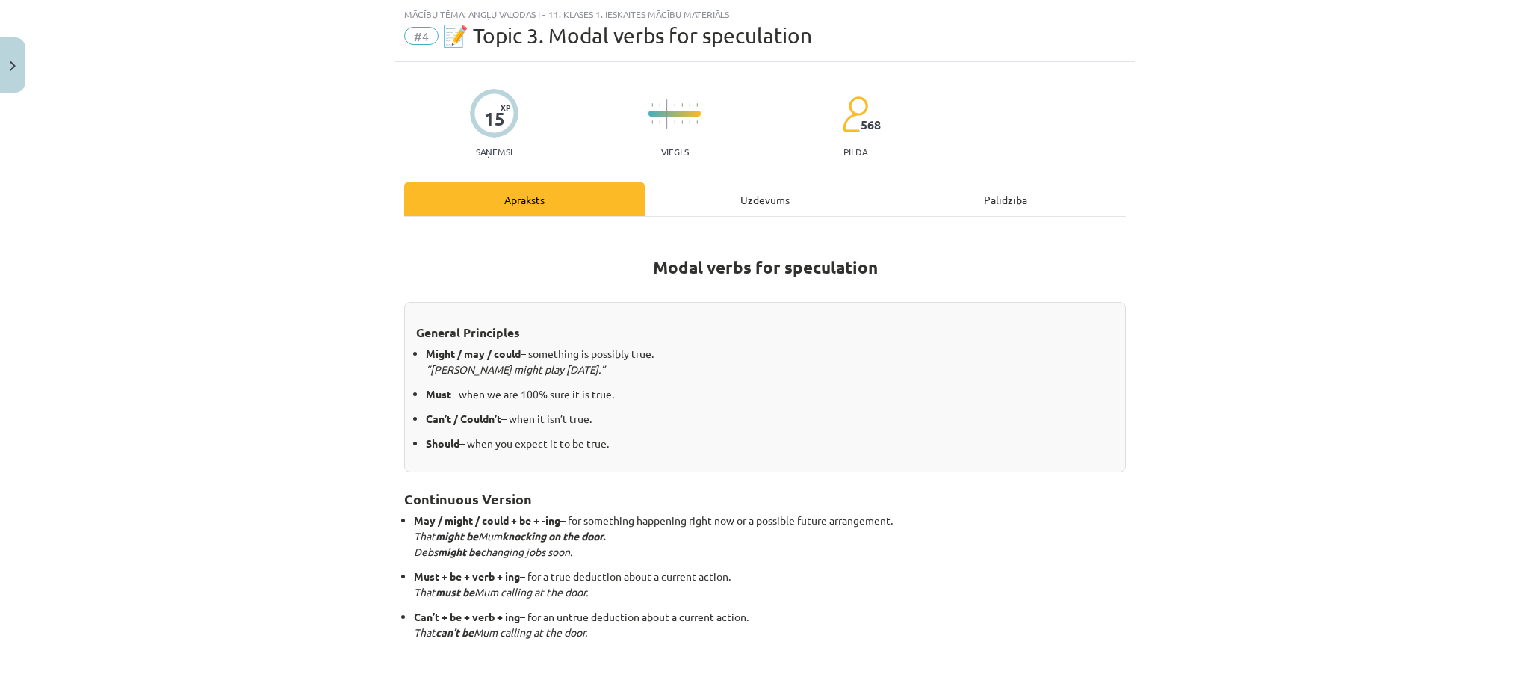
click at [755, 201] on div "Uzdevums" at bounding box center [765, 199] width 241 height 34
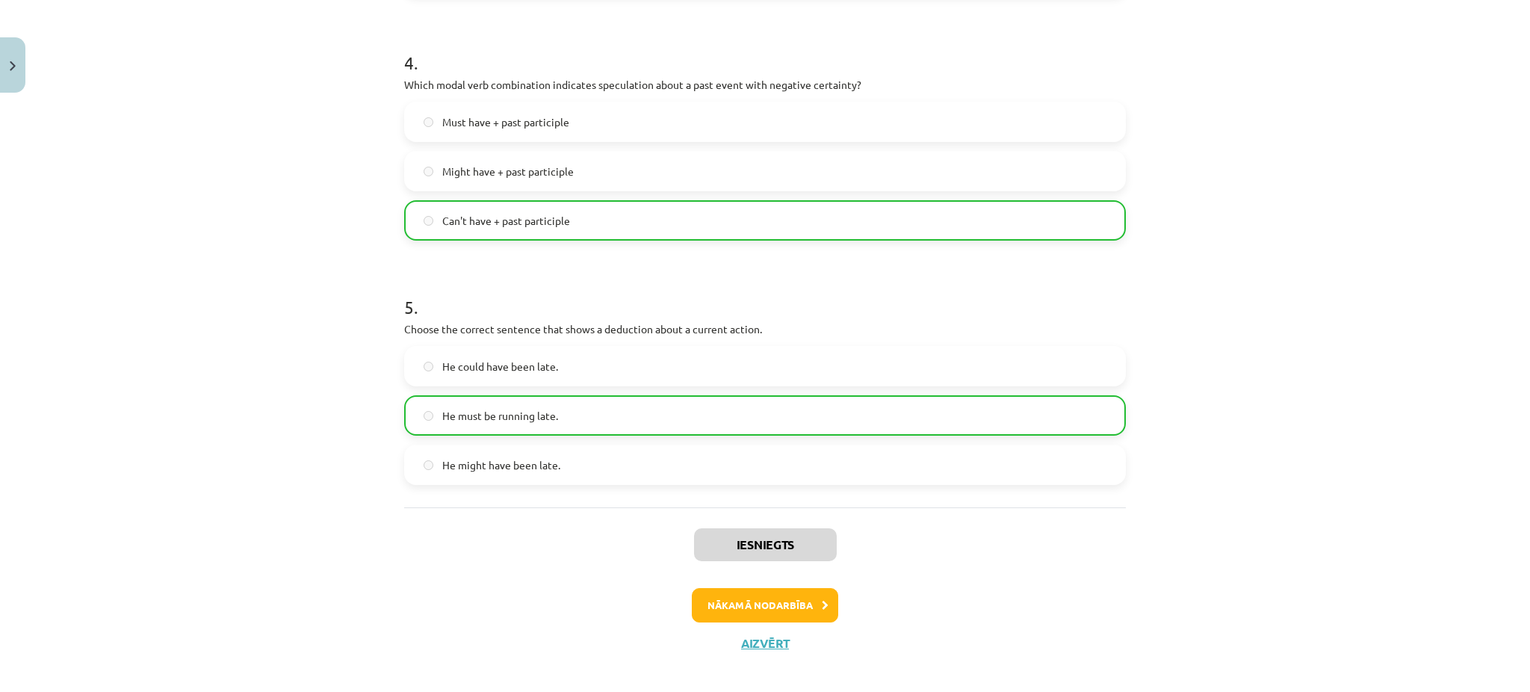
scroll to position [1002, 0]
drag, startPoint x: 784, startPoint y: 623, endPoint x: 772, endPoint y: 587, distance: 38.0
click at [772, 587] on div "Iesniegts Nākamā nodarbība Aizvērt" at bounding box center [765, 586] width 722 height 152
click at [774, 592] on div "Iesniegts Nākamā nodarbība Aizvērt" at bounding box center [765, 586] width 722 height 152
click at [774, 592] on button "Nākamā nodarbība" at bounding box center [765, 607] width 146 height 34
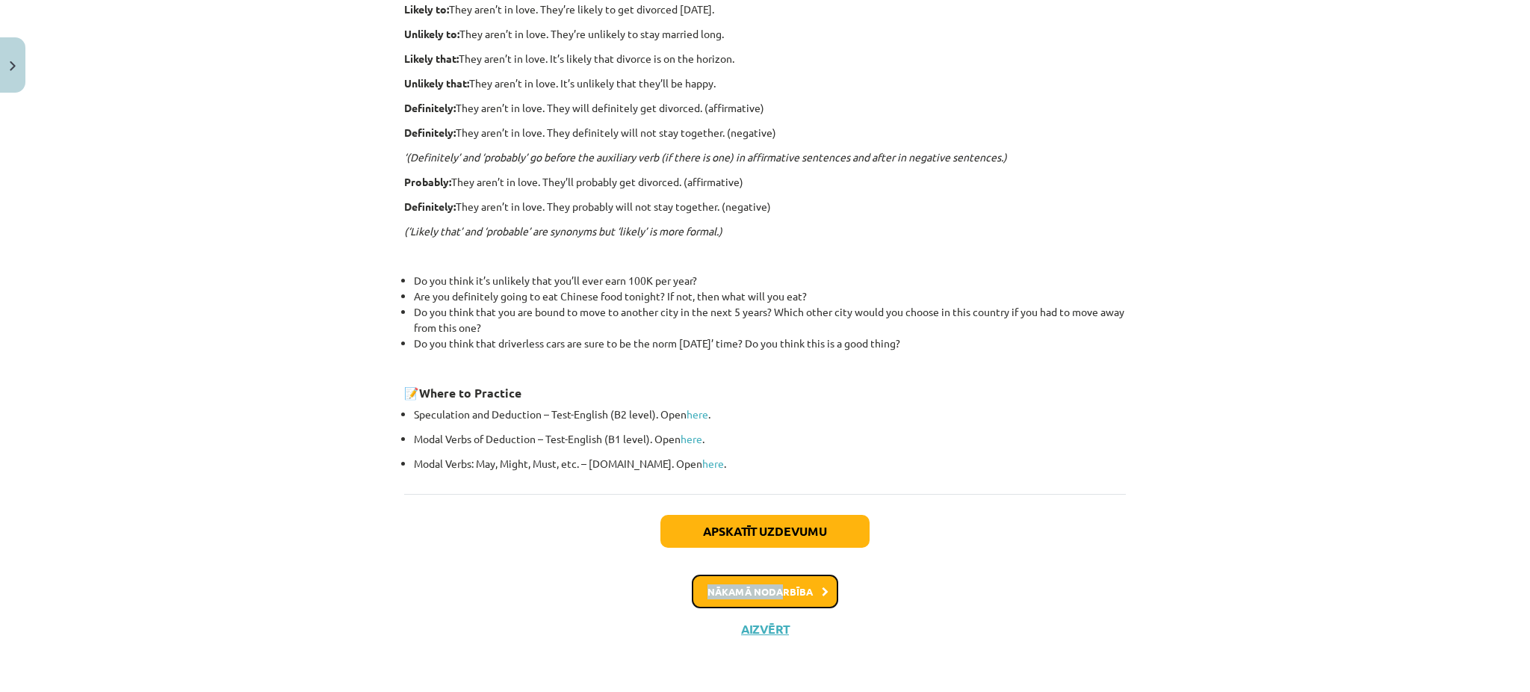
scroll to position [37, 0]
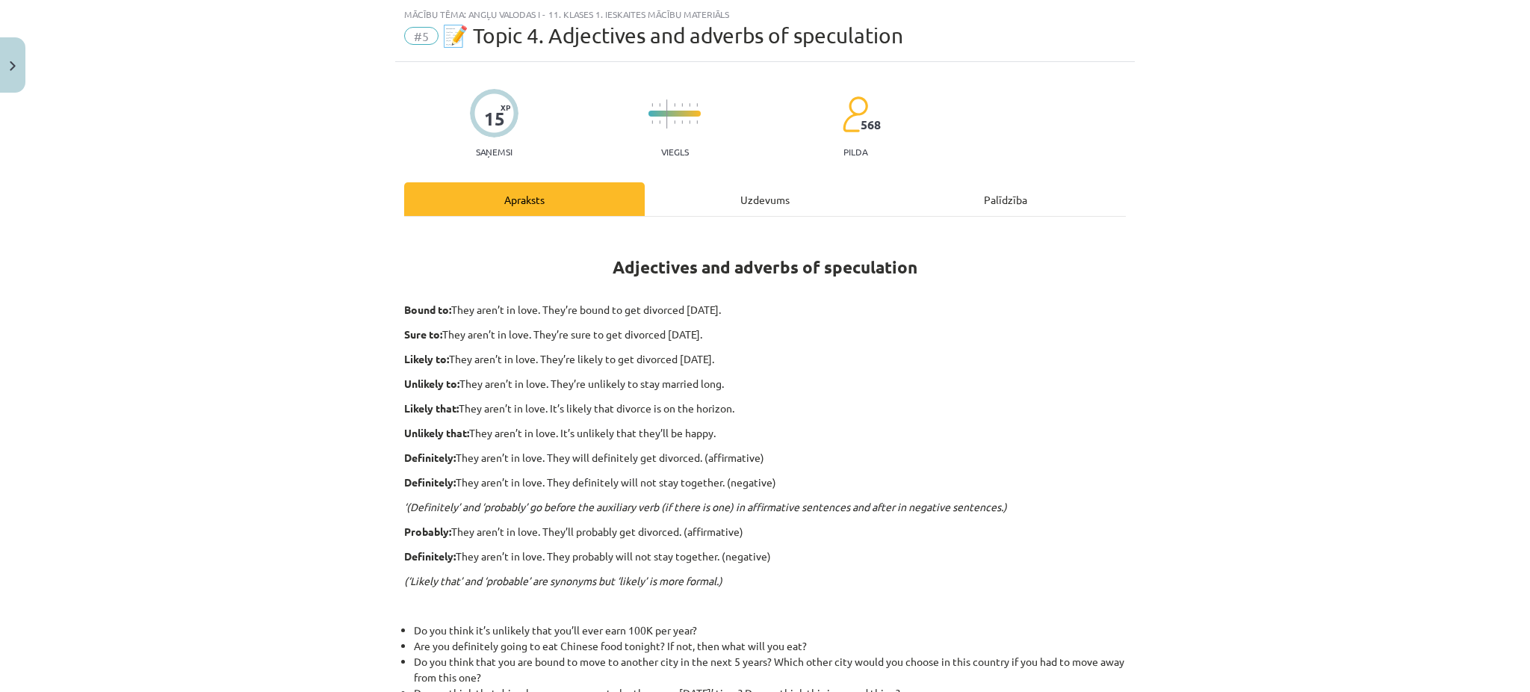
click at [819, 186] on div "Uzdevums" at bounding box center [765, 199] width 241 height 34
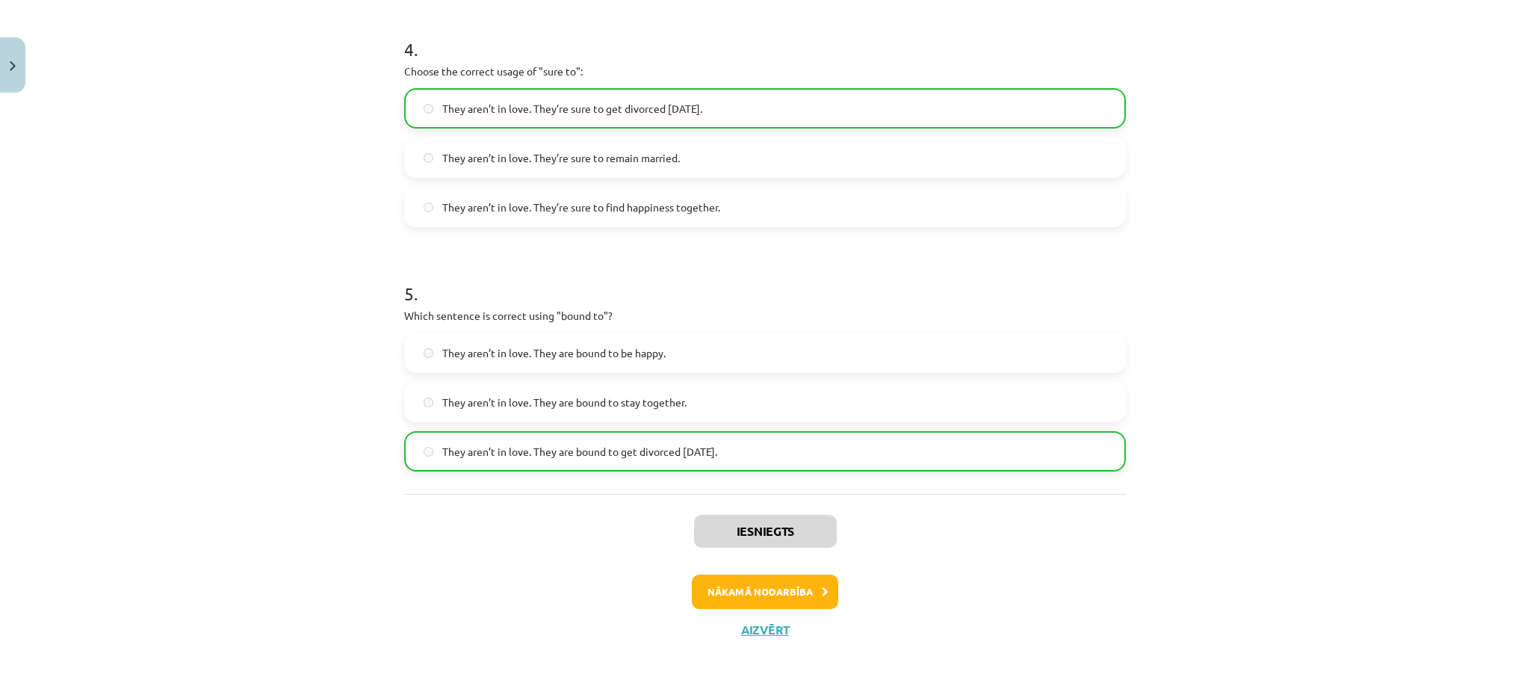
scroll to position [1042, 0]
click at [820, 586] on button "Nākamā nodarbība" at bounding box center [765, 592] width 146 height 34
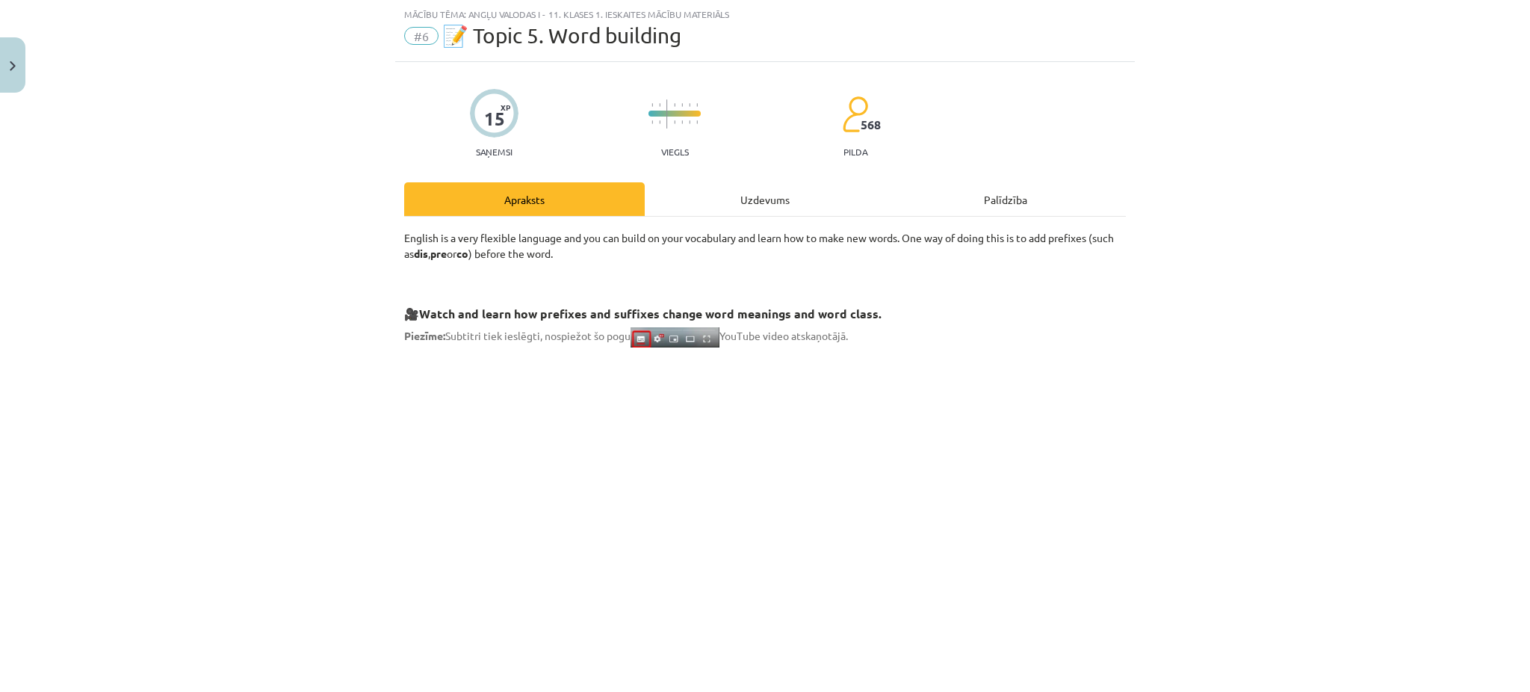
click at [746, 192] on div "Uzdevums" at bounding box center [765, 199] width 241 height 34
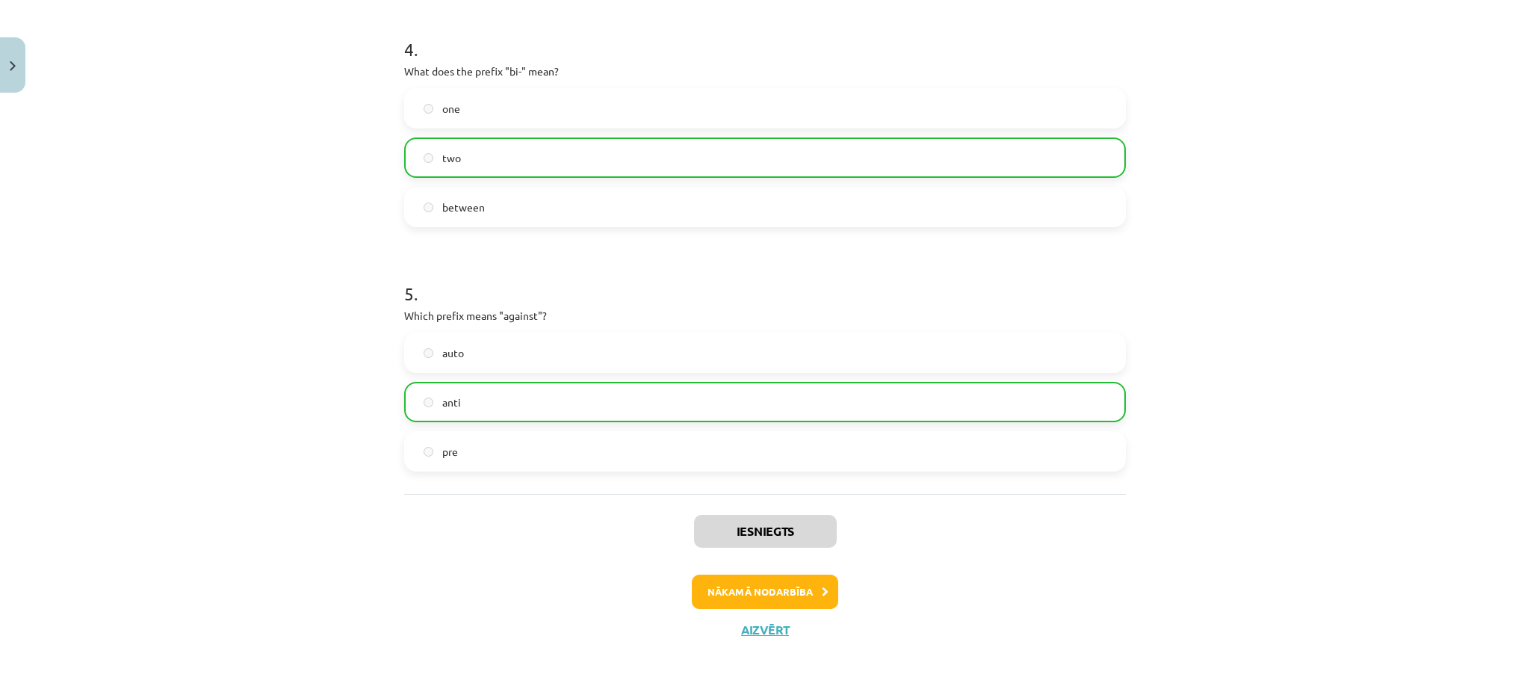
scroll to position [1042, 0]
click at [716, 595] on button "Nākamā nodarbība" at bounding box center [765, 592] width 146 height 34
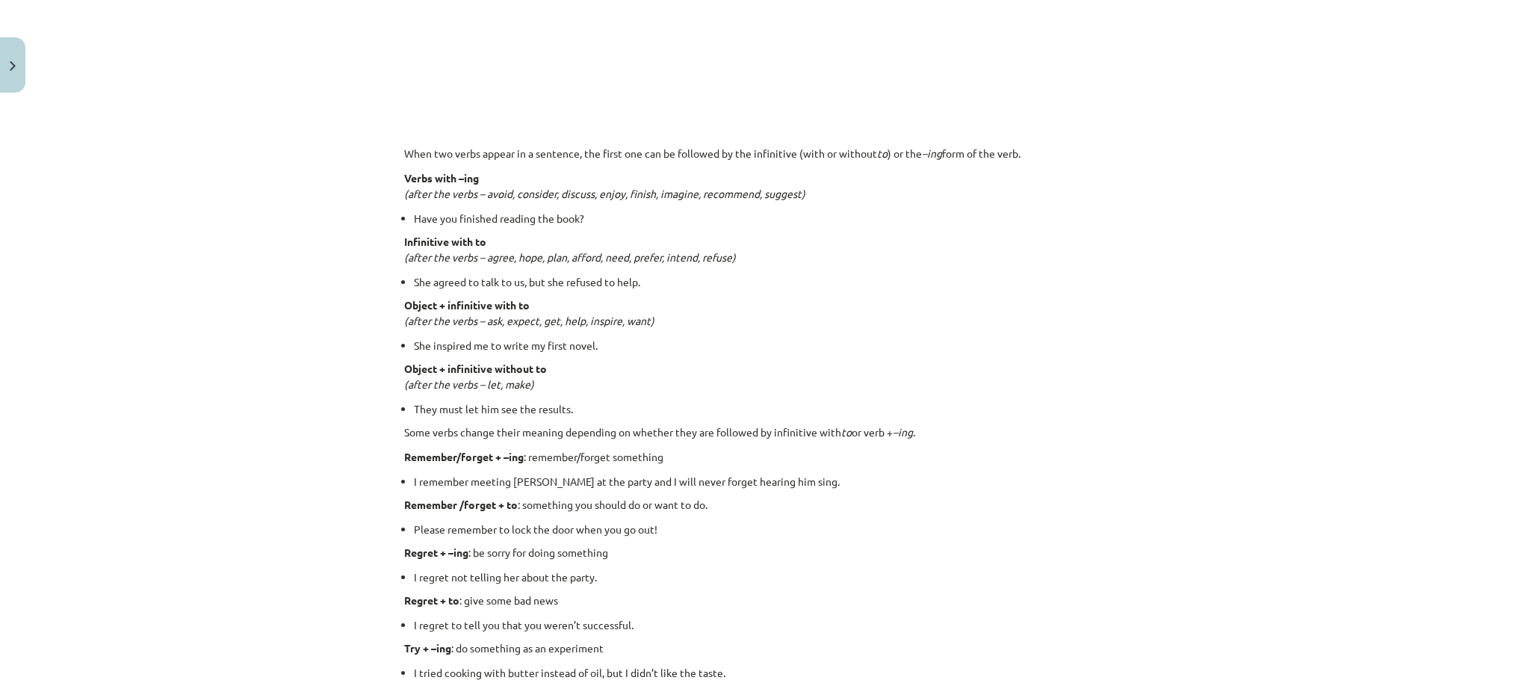
scroll to position [37, 0]
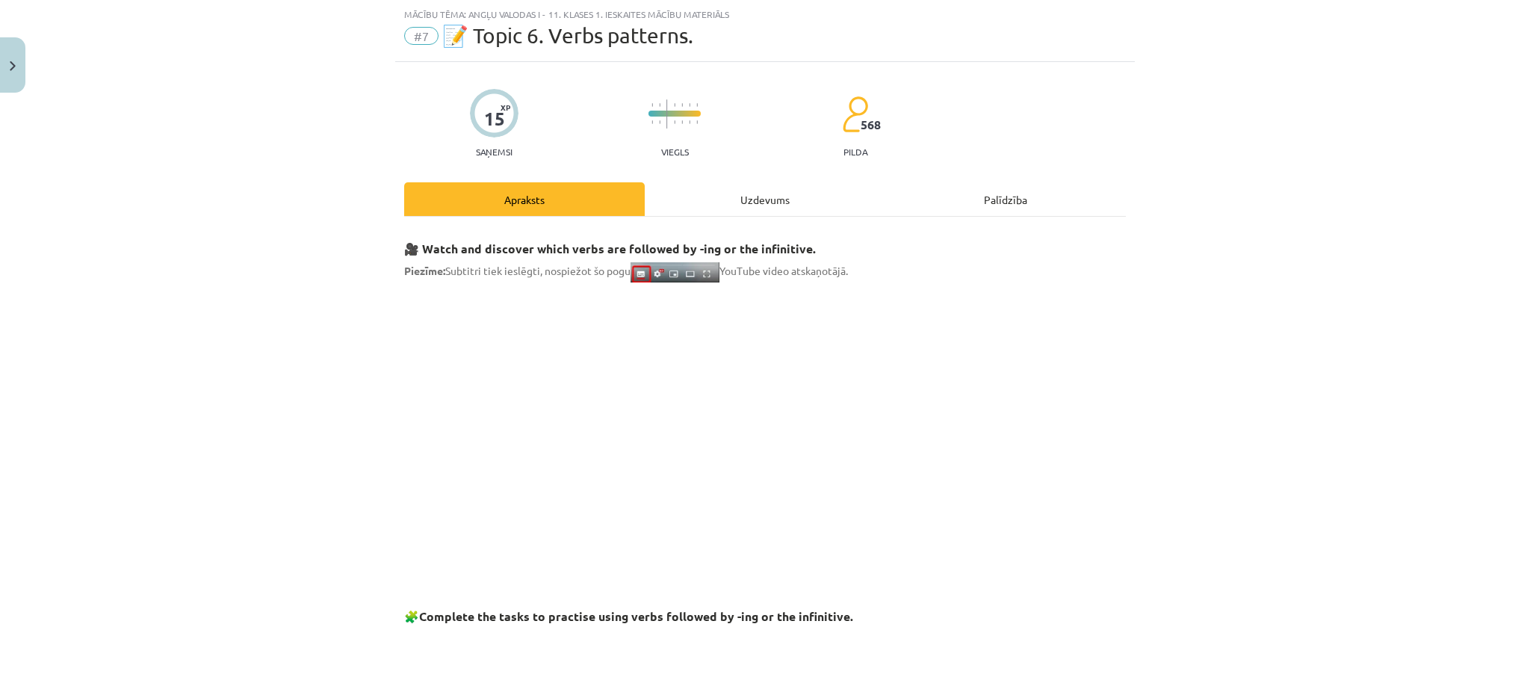
click at [735, 194] on div "Uzdevums" at bounding box center [765, 199] width 241 height 34
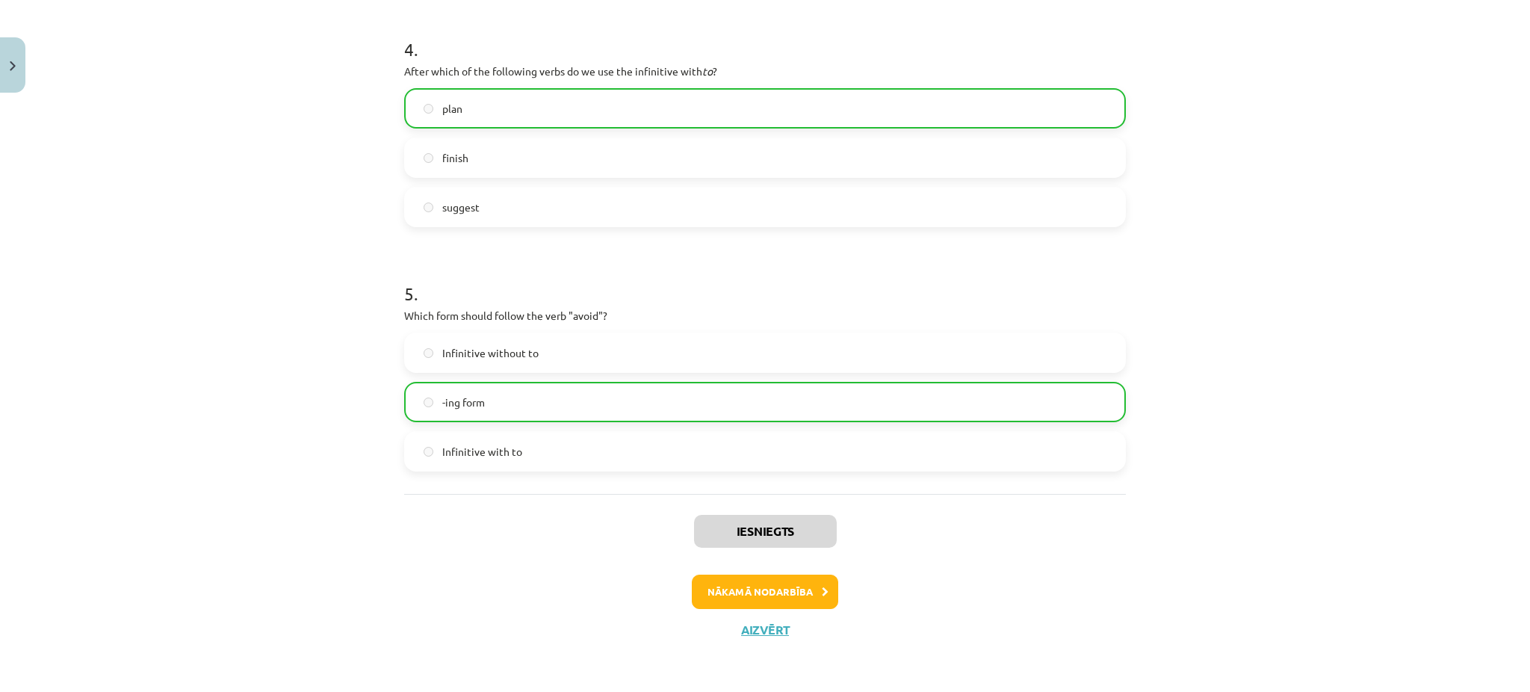
scroll to position [1017, 0]
click at [789, 589] on button "Nākamā nodarbība" at bounding box center [765, 592] width 146 height 34
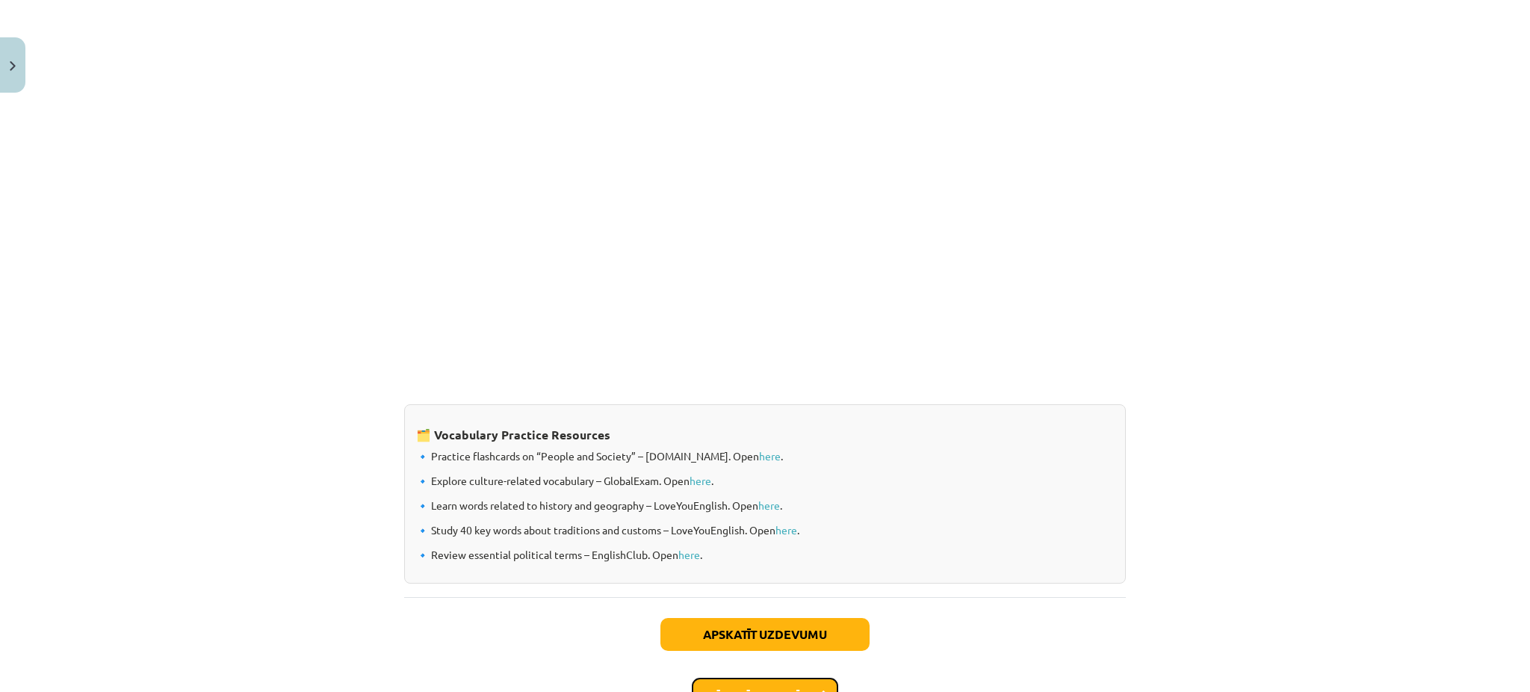
scroll to position [37, 0]
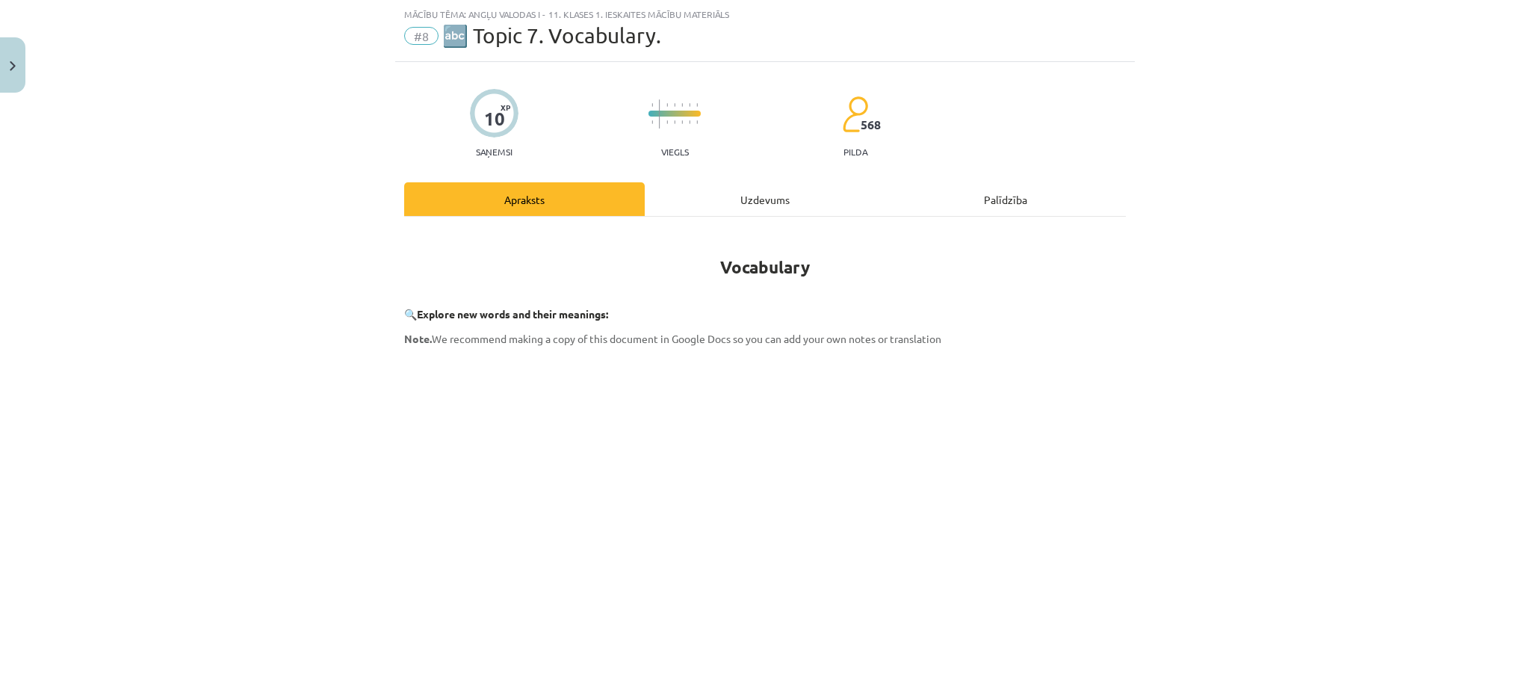
click at [767, 211] on div "Uzdevums" at bounding box center [765, 199] width 241 height 34
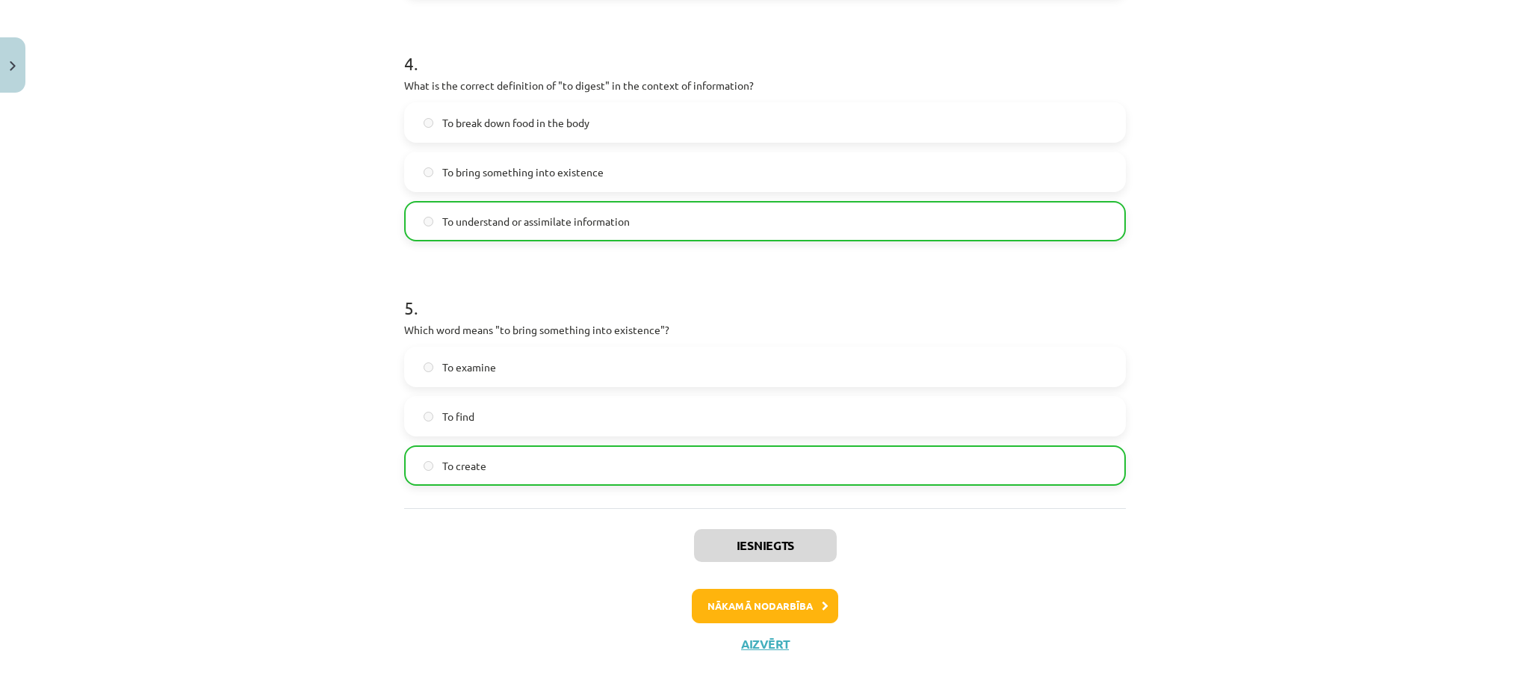
scroll to position [1067, 0]
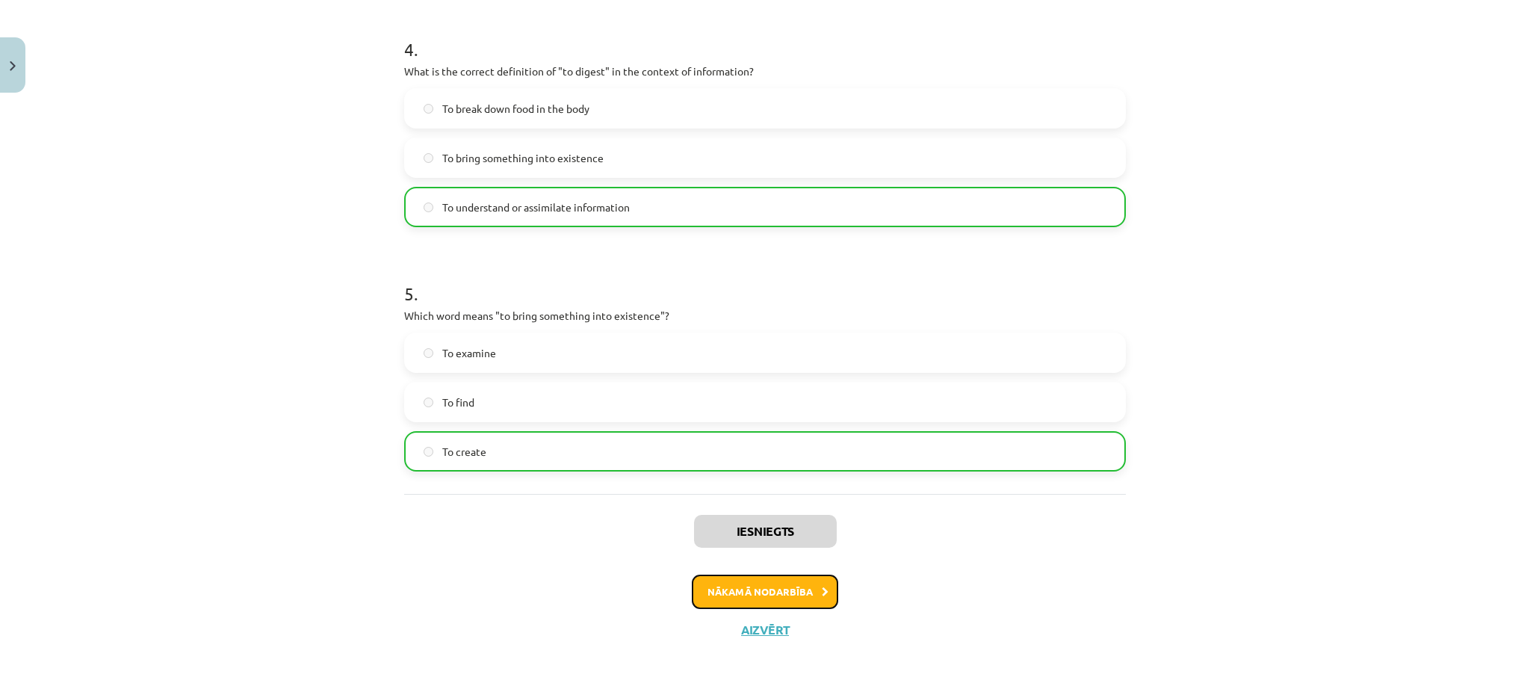
click at [757, 582] on button "Nākamā nodarbība" at bounding box center [765, 592] width 146 height 34
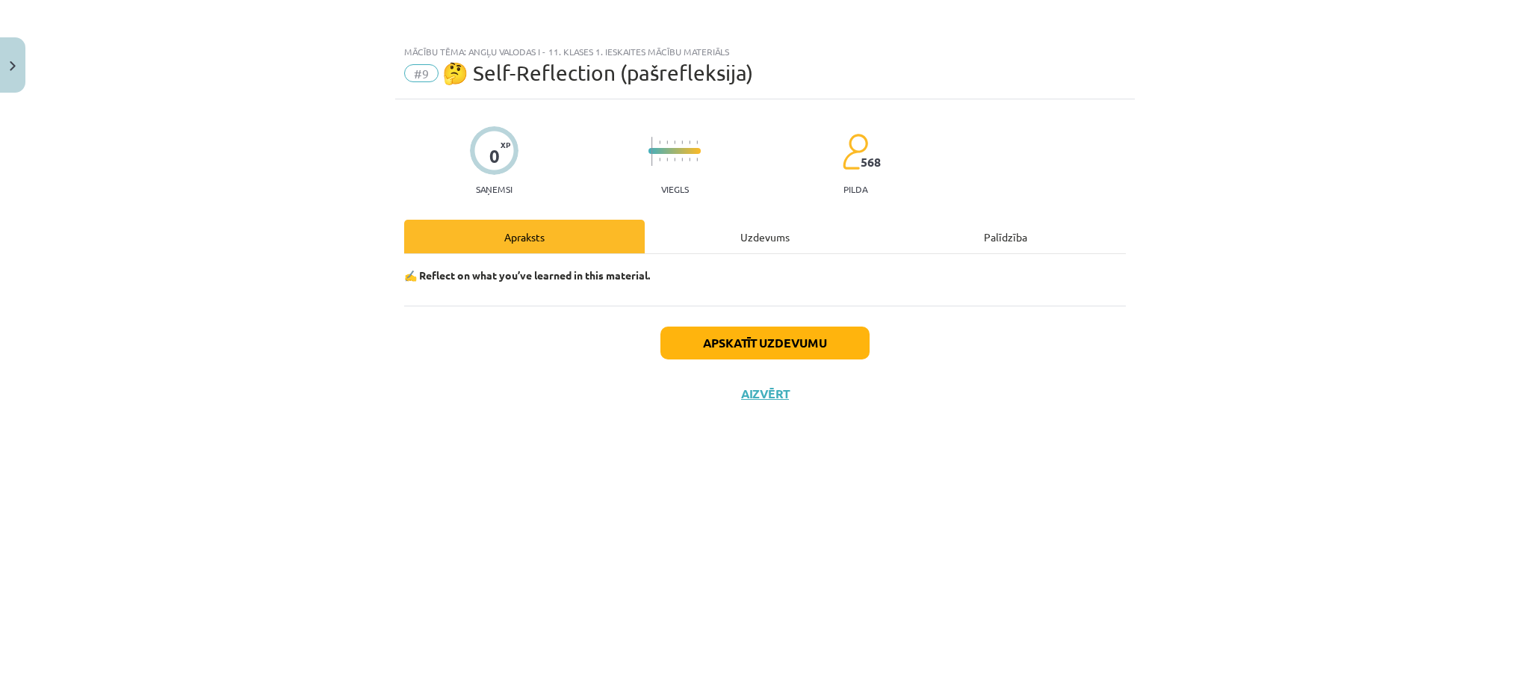
click at [786, 241] on div "Uzdevums" at bounding box center [765, 237] width 241 height 34
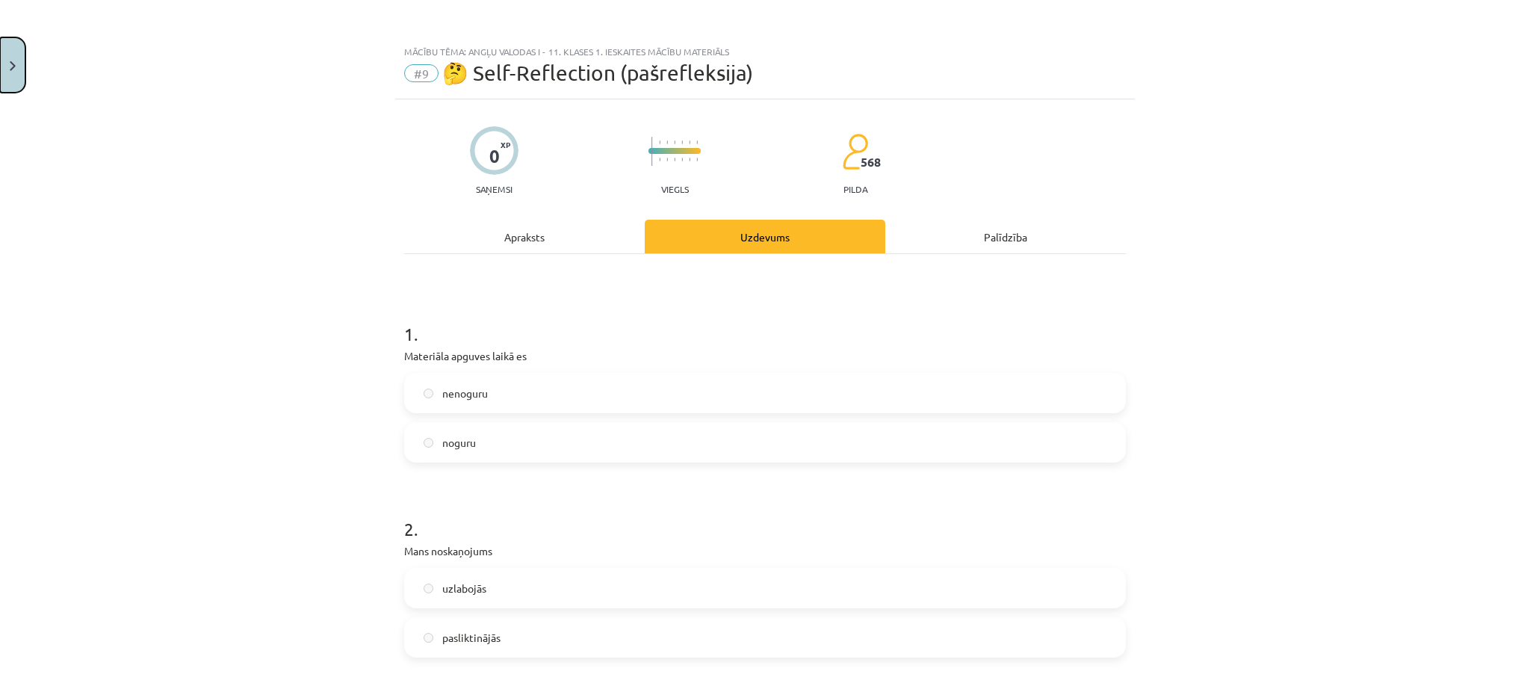
click at [13, 37] on button "Close" at bounding box center [12, 64] width 25 height 55
